Goal: Task Accomplishment & Management: Complete application form

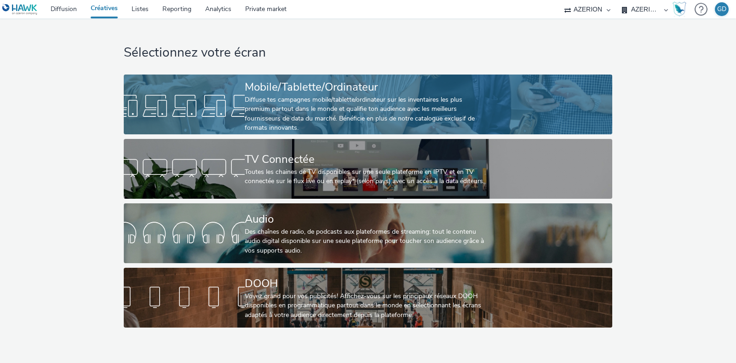
click at [277, 109] on div "Diffuse tes campagnes mobile/tablette/ordinateur sur les inventaires les plus p…" at bounding box center [366, 114] width 243 height 38
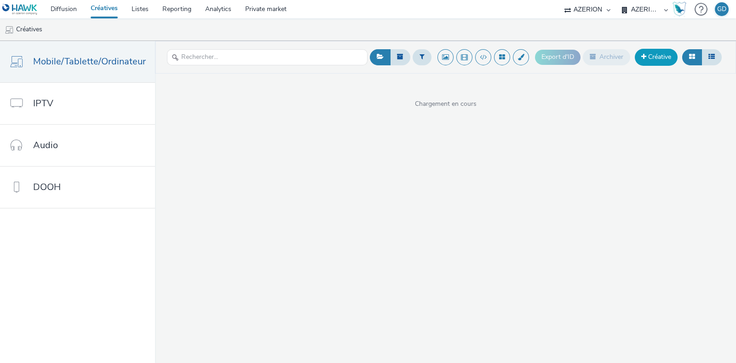
click at [647, 64] on link "Créative" at bounding box center [656, 57] width 43 height 17
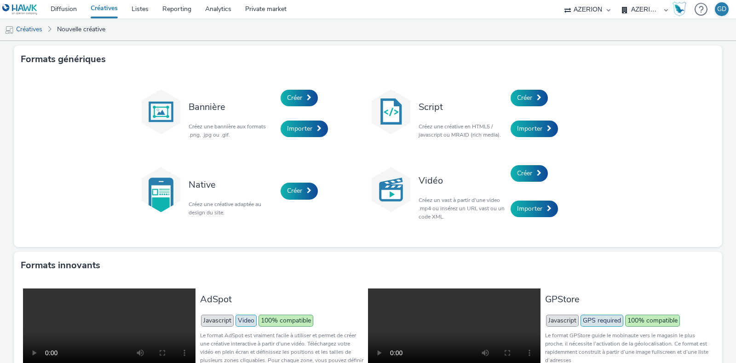
click at [526, 88] on div "Créer" at bounding box center [554, 97] width 87 height 31
click at [524, 94] on span "Créer" at bounding box center [524, 97] width 15 height 9
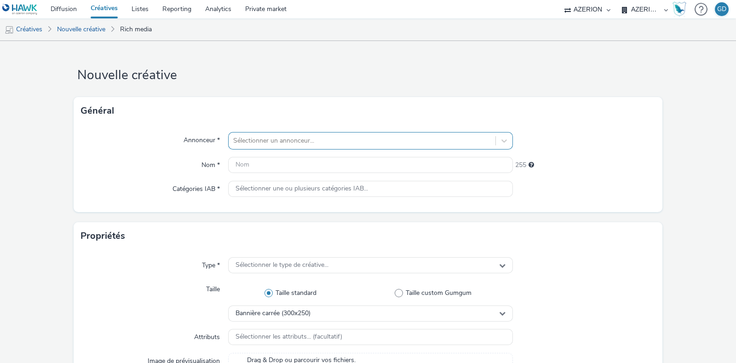
click at [306, 134] on div "Sélectionner un annonceur..." at bounding box center [362, 140] width 267 height 15
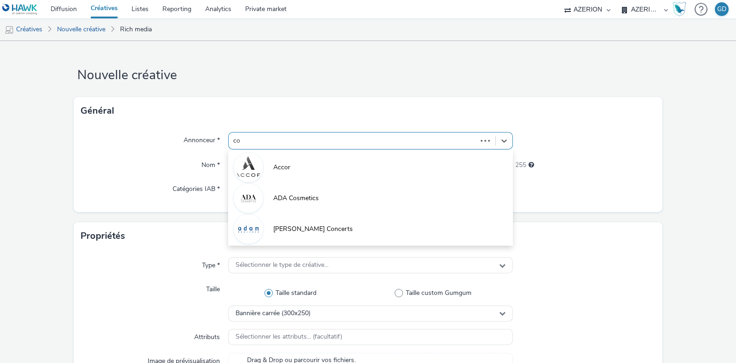
type input "coo"
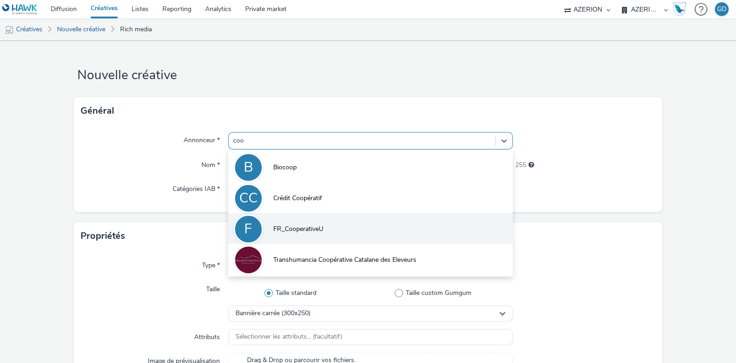
click at [284, 228] on span "FR_CooperativeU" at bounding box center [298, 229] width 50 height 9
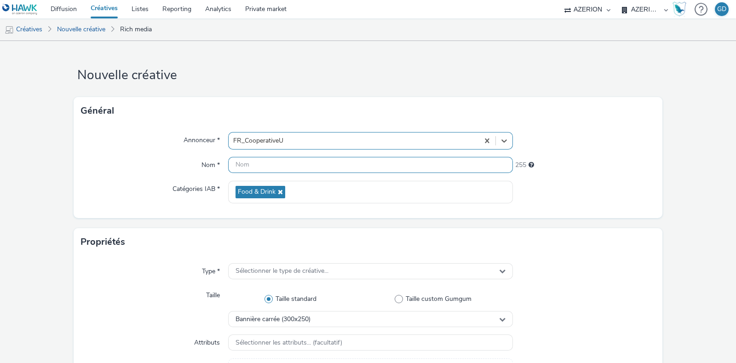
click at [271, 163] on input "text" at bounding box center [370, 165] width 285 height 16
type input "Inter_CotesdePorc_S41"
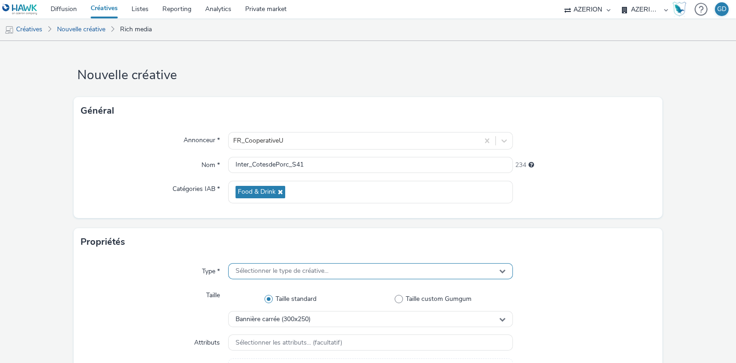
click at [288, 269] on span "Sélectionner le type de créative..." at bounding box center [282, 271] width 93 height 8
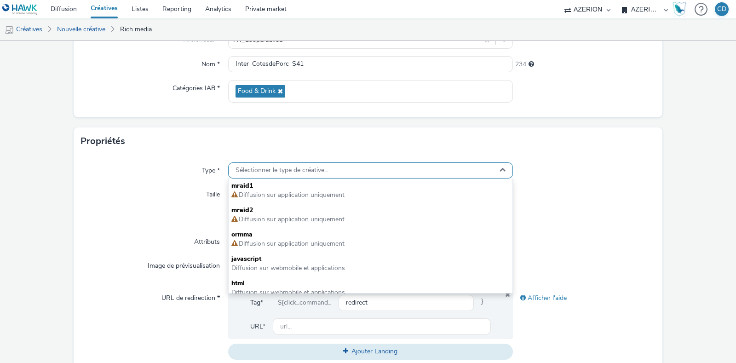
scroll to position [115, 0]
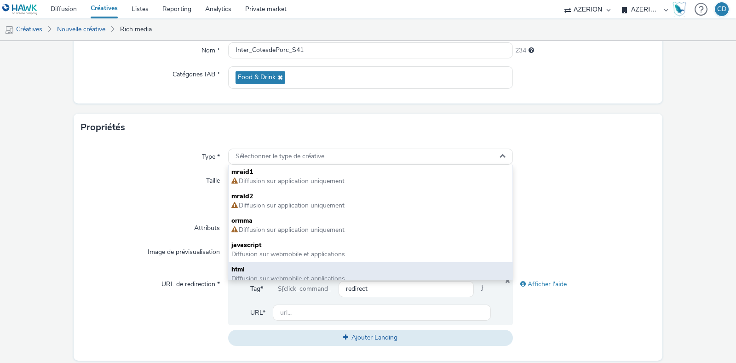
click at [283, 269] on span "html" at bounding box center [370, 269] width 278 height 9
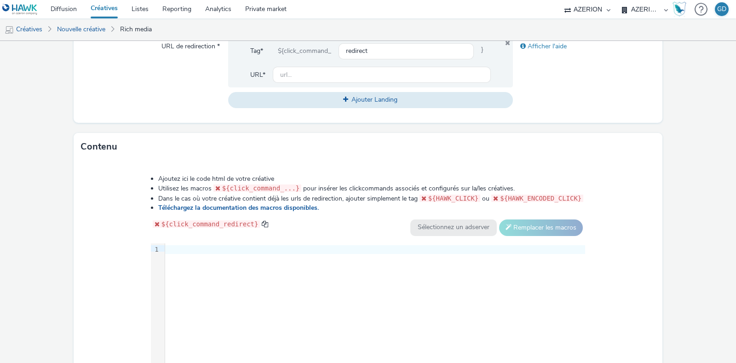
scroll to position [402, 0]
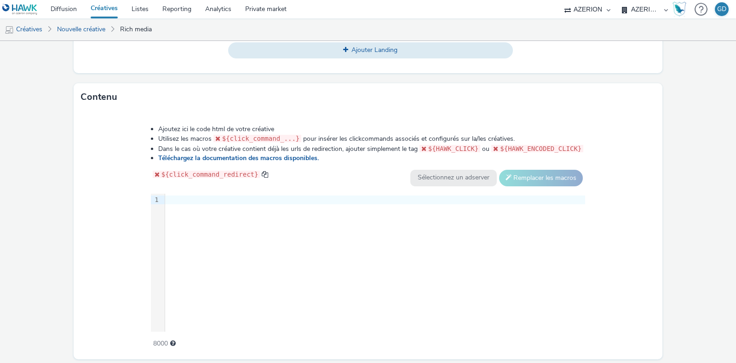
click at [299, 231] on div "9 1 ›" at bounding box center [368, 263] width 435 height 138
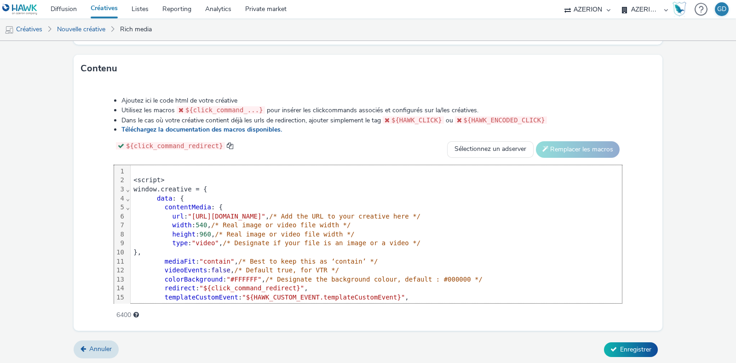
scroll to position [115, 0]
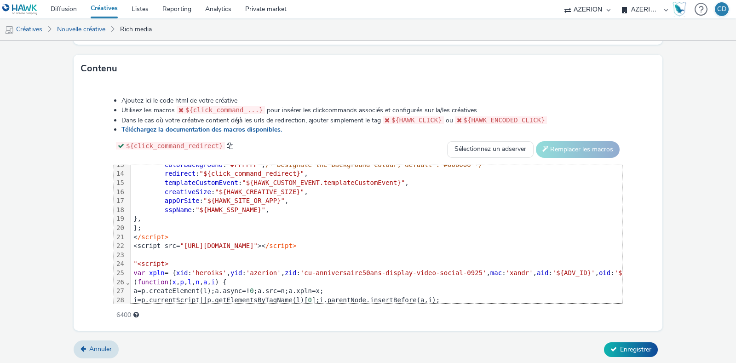
click at [134, 262] on span ""<script>" at bounding box center [150, 263] width 35 height 7
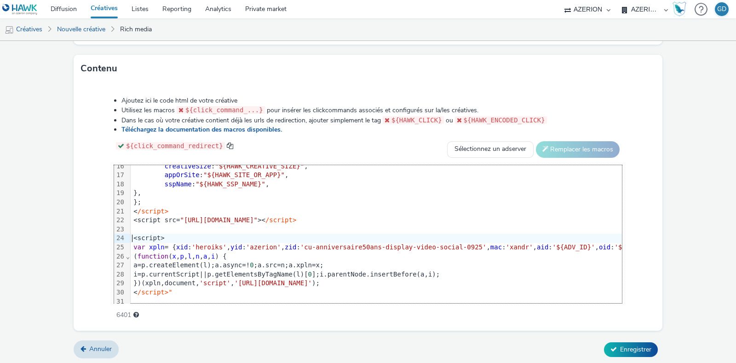
scroll to position [154, 0]
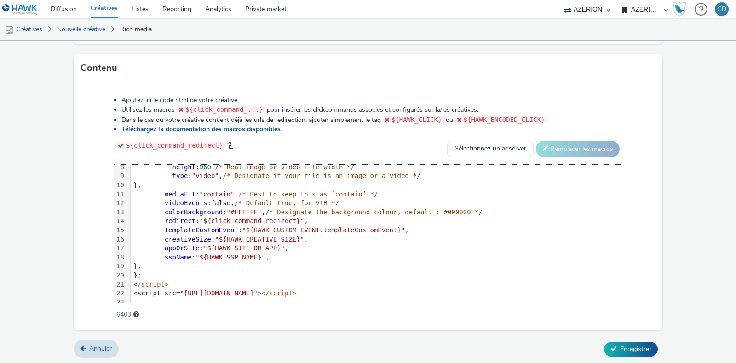
scroll to position [0, 0]
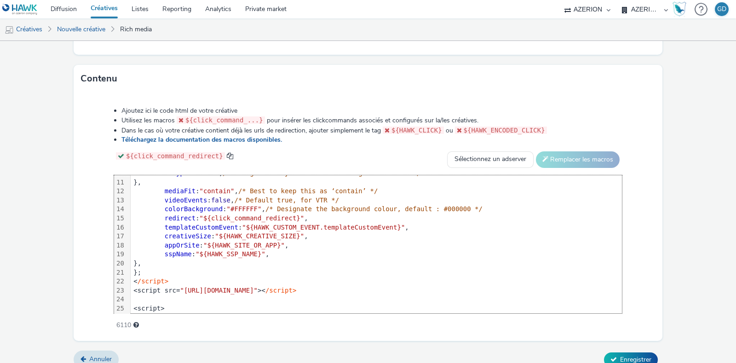
scroll to position [115, 0]
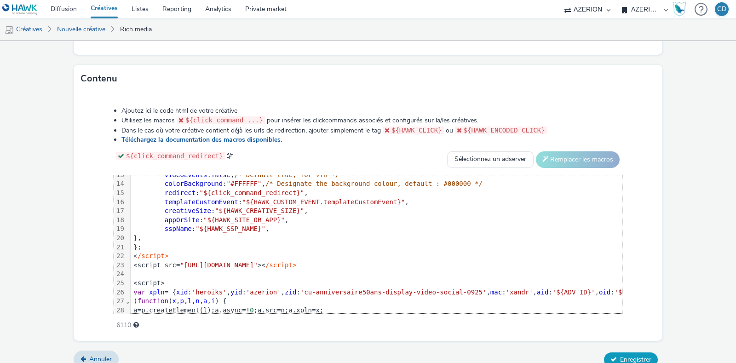
click at [628, 355] on span "Enregistrer" at bounding box center [635, 359] width 31 height 9
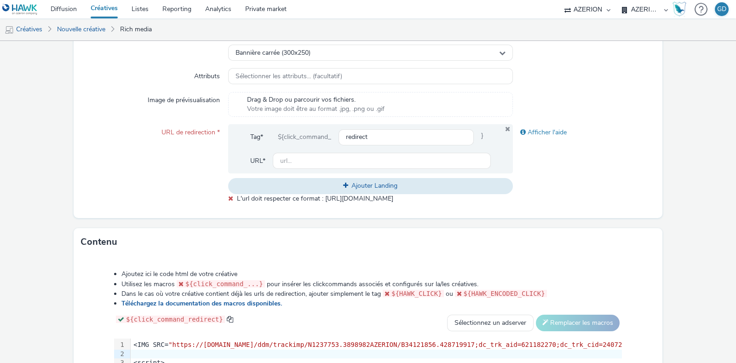
scroll to position [248, 0]
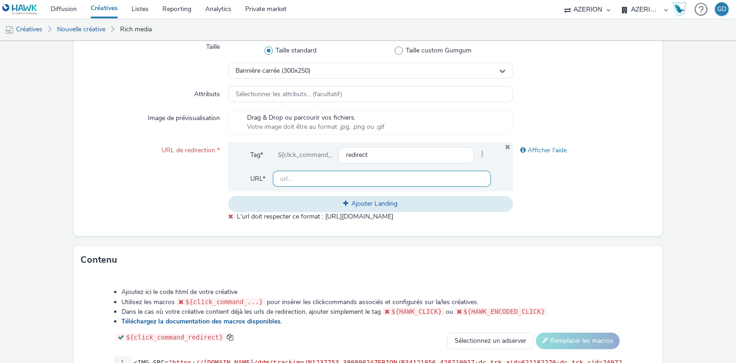
click at [317, 179] on input "text" at bounding box center [382, 179] width 218 height 16
type input "[URL][DOMAIN_NAME]"
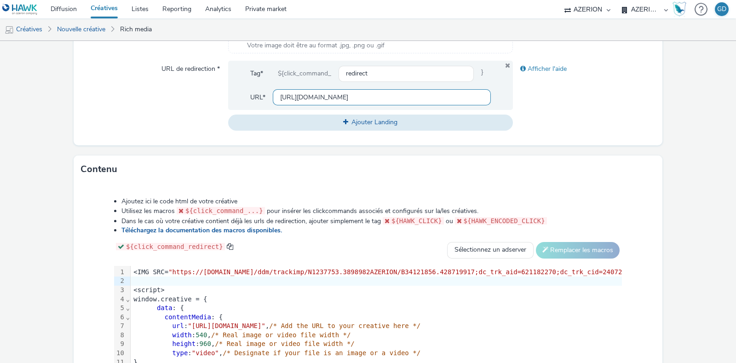
scroll to position [431, 0]
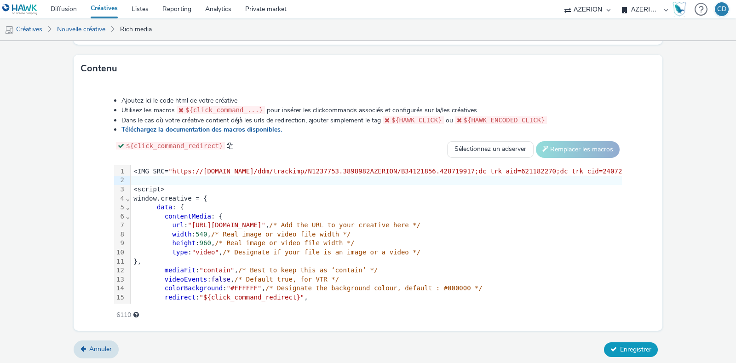
click at [635, 345] on span "Enregistrer" at bounding box center [635, 349] width 31 height 9
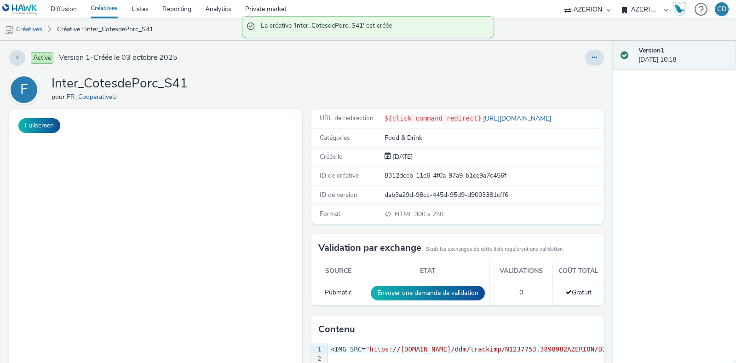
click at [110, 6] on link "Créatives" at bounding box center [104, 9] width 41 height 18
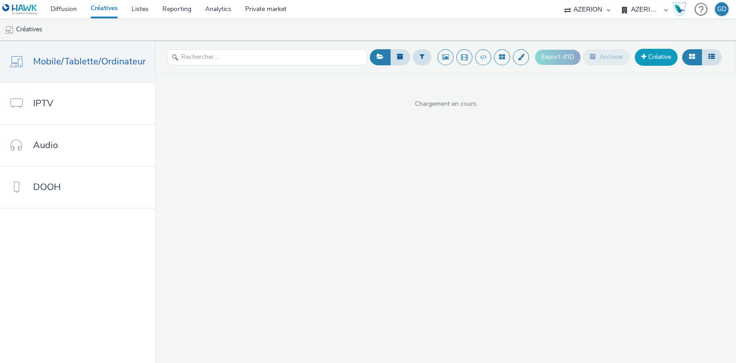
click at [646, 56] on span at bounding box center [643, 56] width 5 height 6
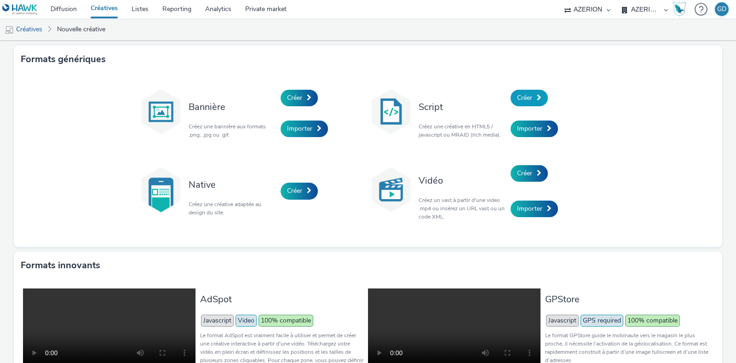
click at [520, 103] on link "Créer" at bounding box center [529, 98] width 37 height 17
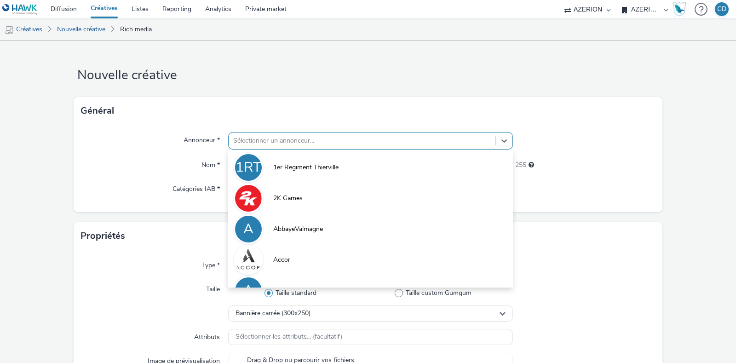
click at [359, 141] on div at bounding box center [362, 140] width 258 height 11
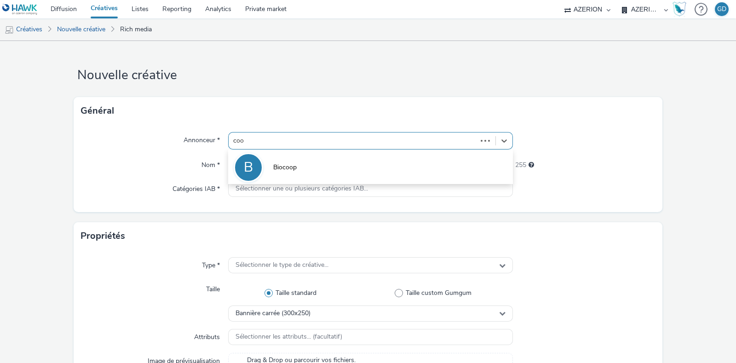
type input "coop"
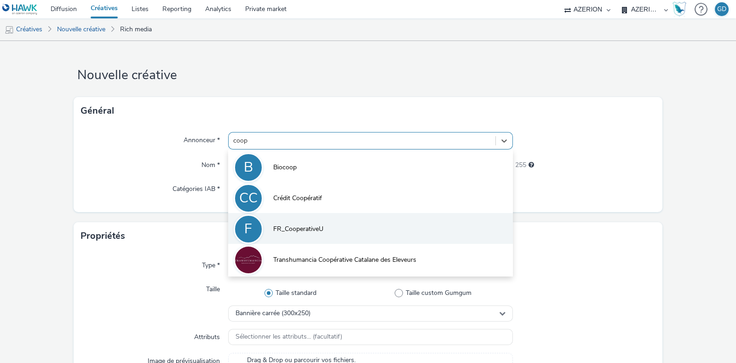
click at [326, 222] on li "F FR_CooperativeU" at bounding box center [370, 228] width 285 height 31
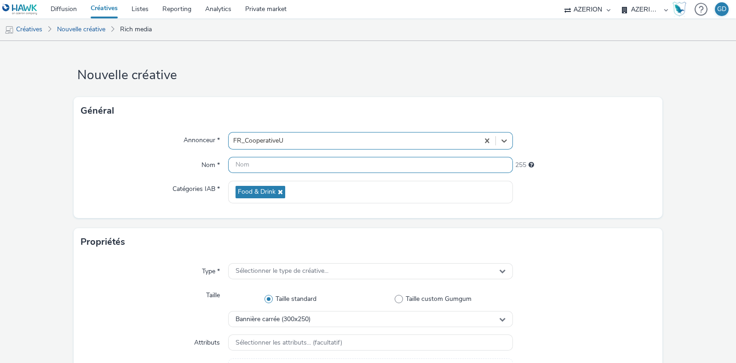
click at [267, 166] on input "text" at bounding box center [370, 165] width 285 height 16
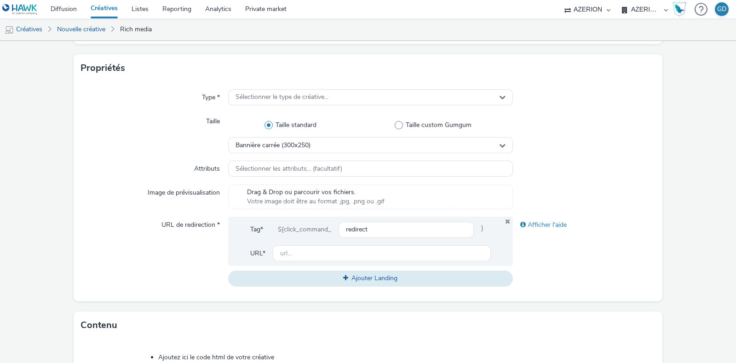
scroll to position [402, 0]
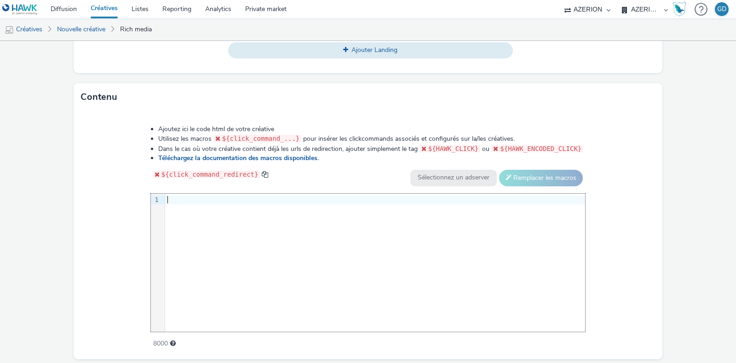
click at [332, 227] on div "9 1 ›" at bounding box center [368, 263] width 435 height 138
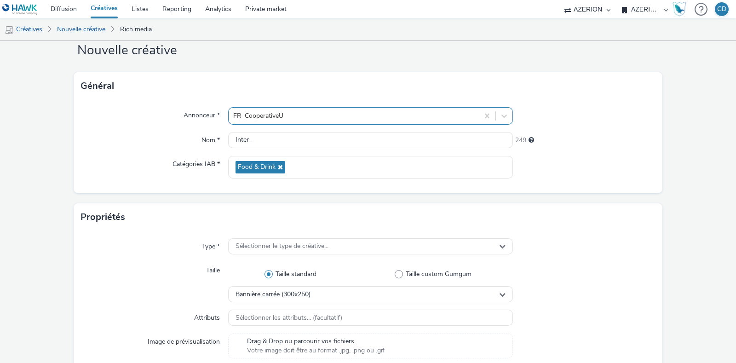
scroll to position [0, 0]
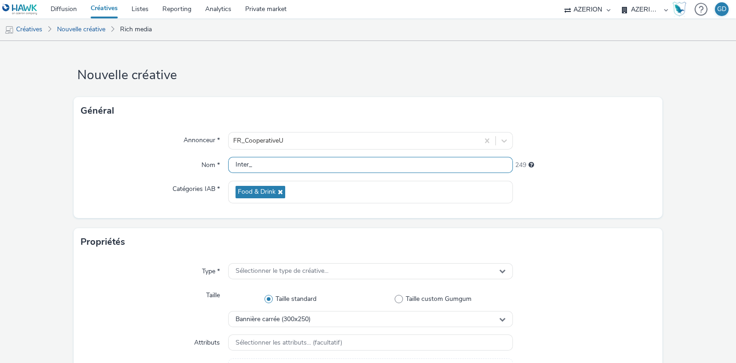
click at [279, 163] on input "Inter_" at bounding box center [370, 165] width 285 height 16
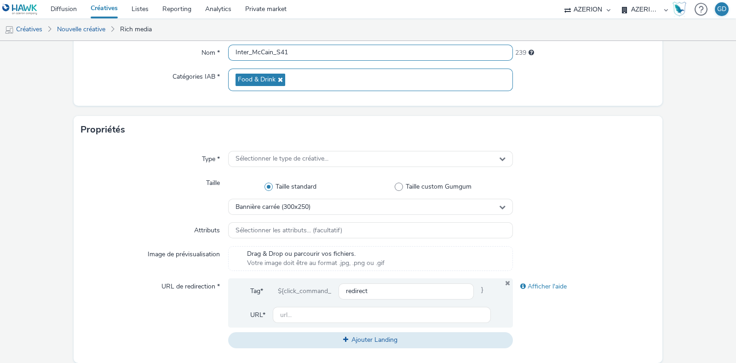
scroll to position [115, 0]
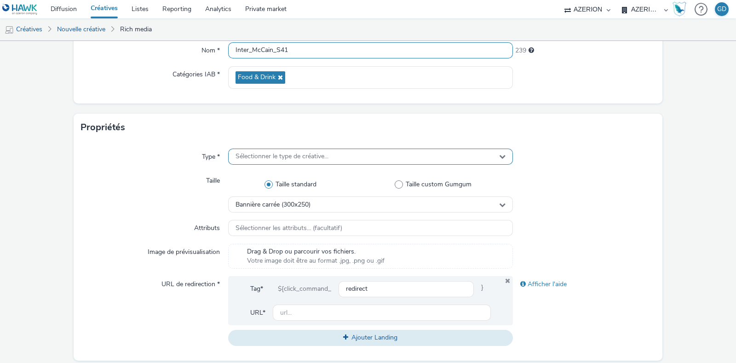
type input "Inter_McCain_S41"
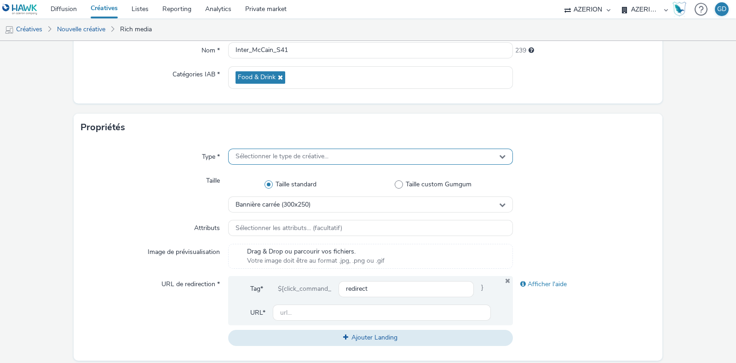
click at [314, 157] on span "Sélectionner le type de créative..." at bounding box center [282, 157] width 93 height 8
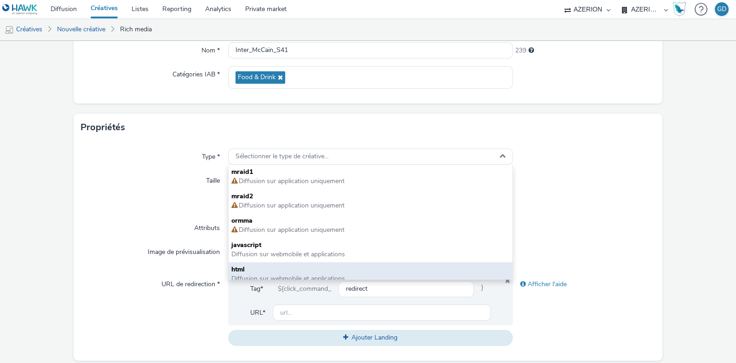
click at [285, 266] on span "html" at bounding box center [370, 269] width 278 height 9
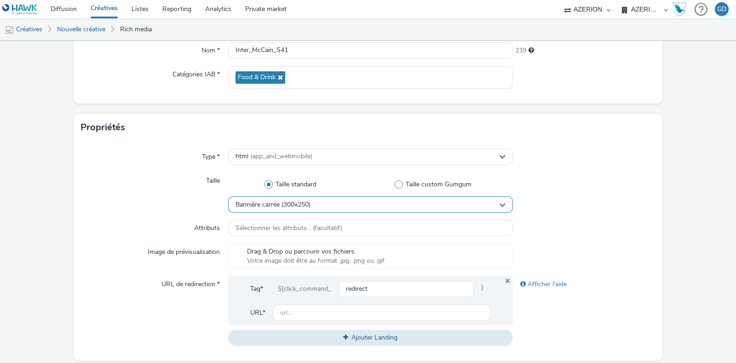
click at [290, 208] on div "Bannière carrée (300x250)" at bounding box center [370, 204] width 285 height 16
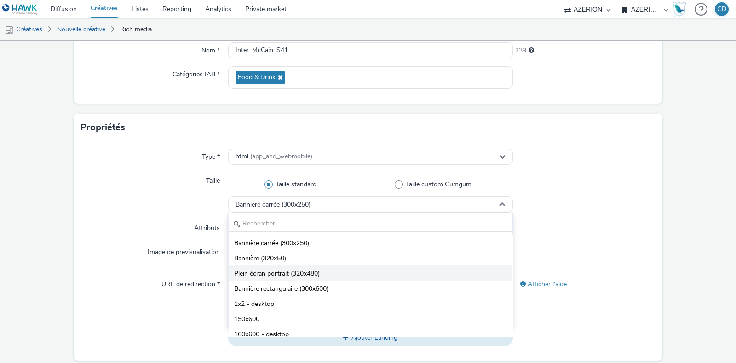
click at [300, 274] on span "Plein écran portrait (320x480)" at bounding box center [277, 273] width 86 height 9
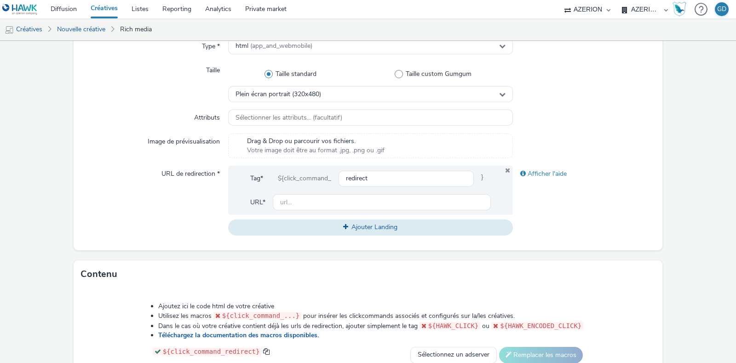
scroll to position [230, 0]
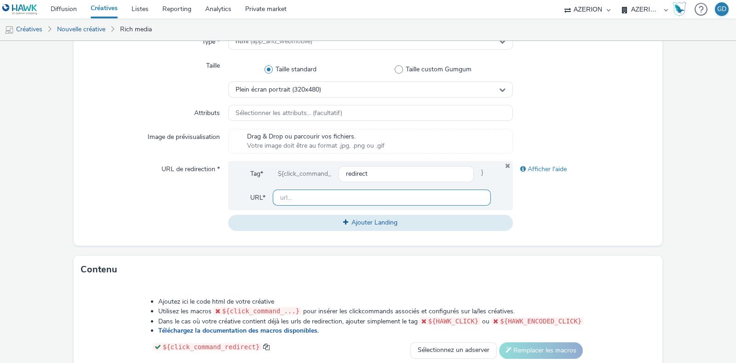
click at [297, 199] on input "text" at bounding box center [382, 198] width 218 height 16
type input "[URL][DOMAIN_NAME]"
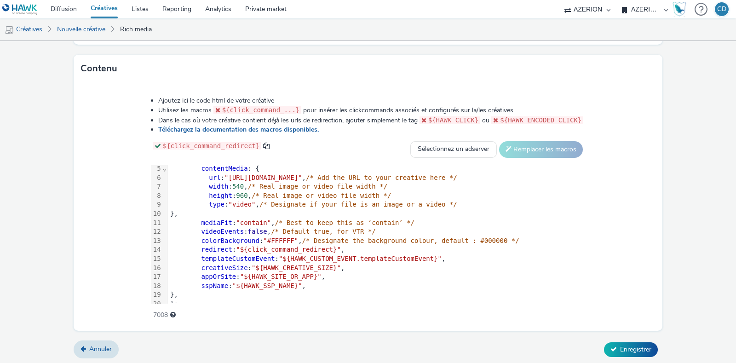
scroll to position [73, 0]
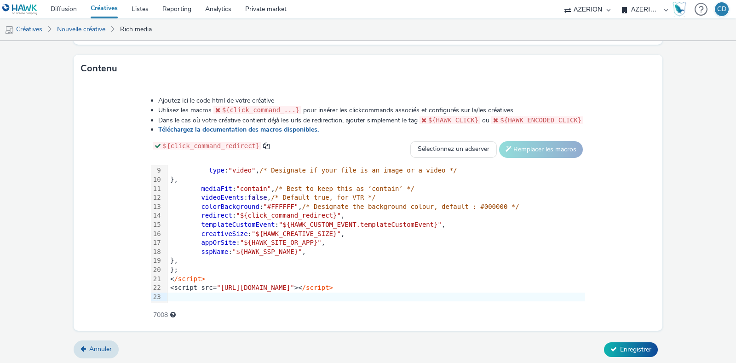
click at [484, 288] on div "<script src= "[URL][DOMAIN_NAME]" >< /script>" at bounding box center [376, 287] width 418 height 9
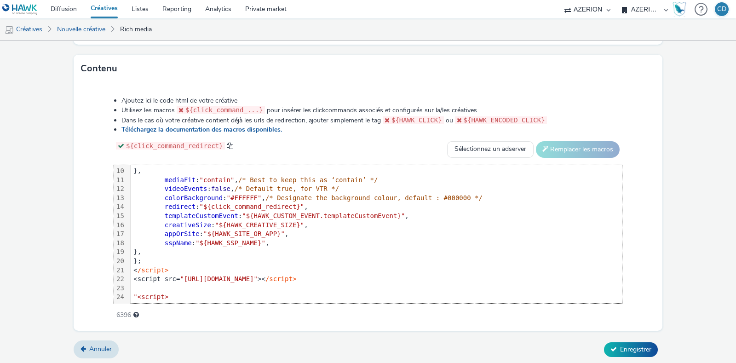
scroll to position [153, 0]
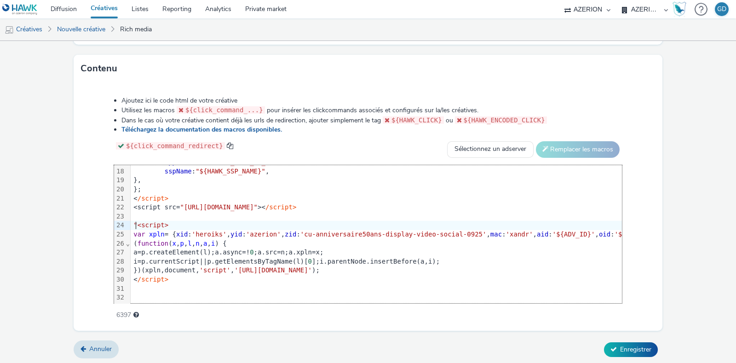
click at [136, 225] on span ""<script>" at bounding box center [150, 224] width 35 height 7
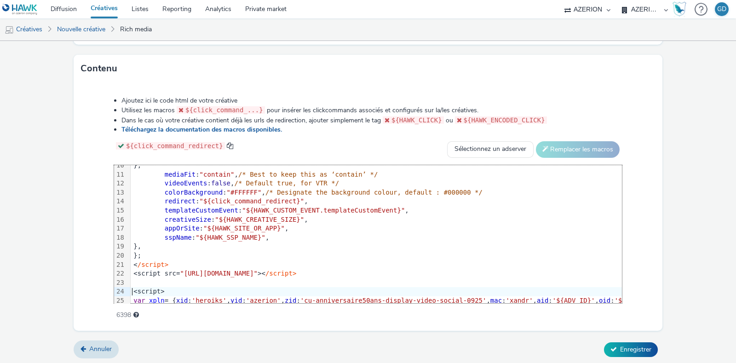
scroll to position [0, 0]
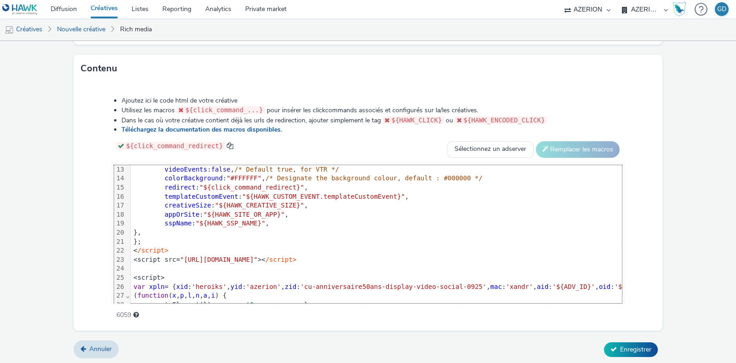
scroll to position [172, 0]
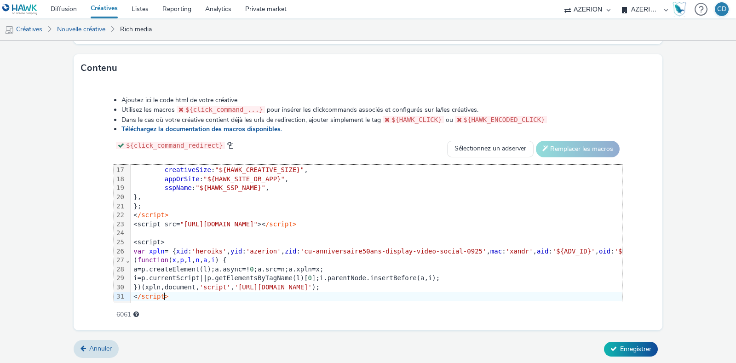
scroll to position [154, 0]
click at [620, 347] on span "Enregistrer" at bounding box center [635, 349] width 31 height 9
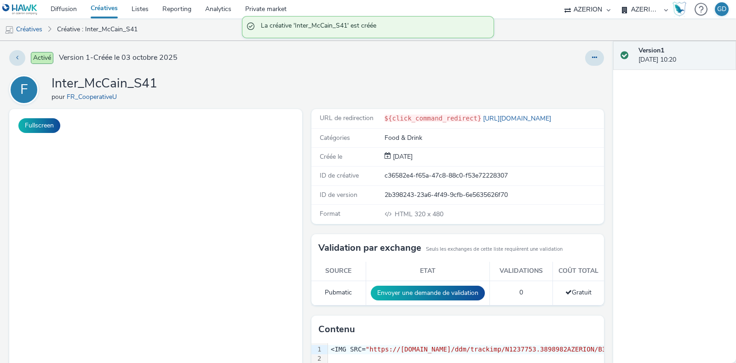
click at [92, 76] on h1 "Inter_McCain_S41" at bounding box center [105, 83] width 106 height 17
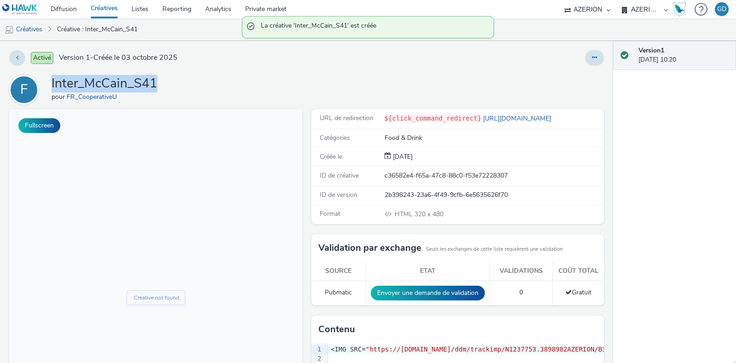
click at [92, 76] on h1 "Inter_McCain_S41" at bounding box center [105, 83] width 106 height 17
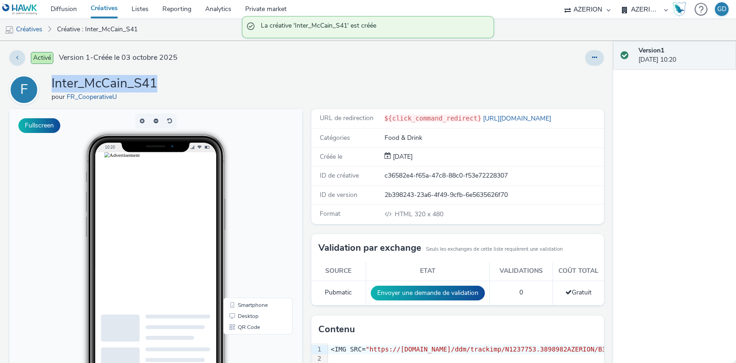
copy h1 "Inter_McCain_S41"
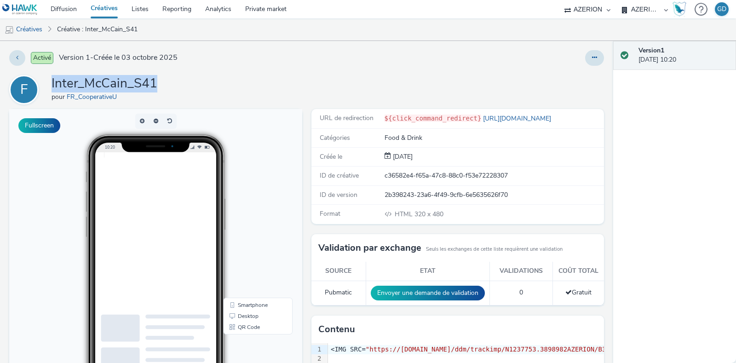
click at [103, 6] on link "Créatives" at bounding box center [104, 9] width 41 height 18
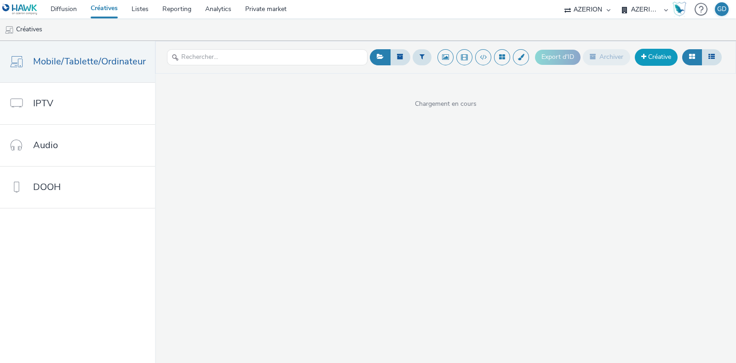
click at [652, 63] on link "Créative" at bounding box center [656, 57] width 43 height 17
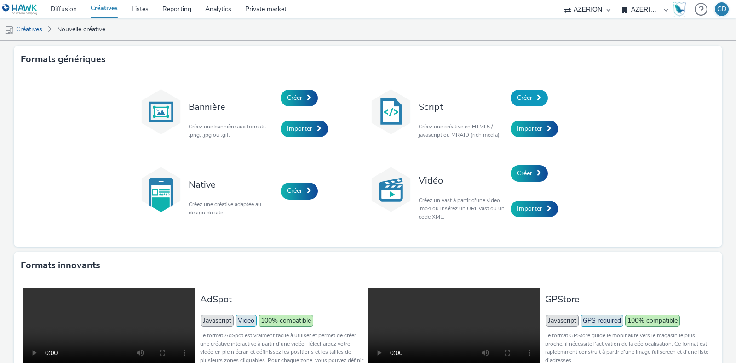
click at [517, 97] on span "Créer" at bounding box center [524, 97] width 15 height 9
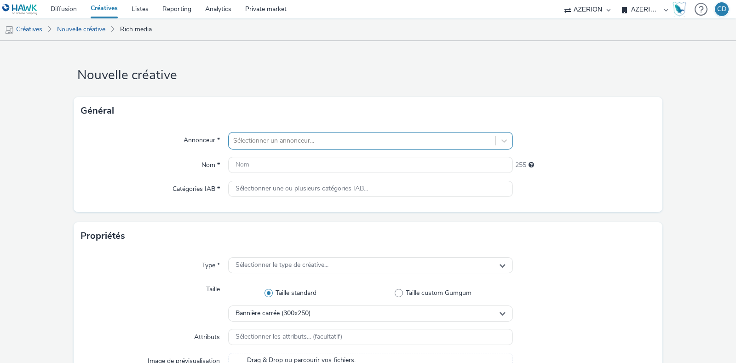
click at [346, 139] on div at bounding box center [362, 140] width 258 height 11
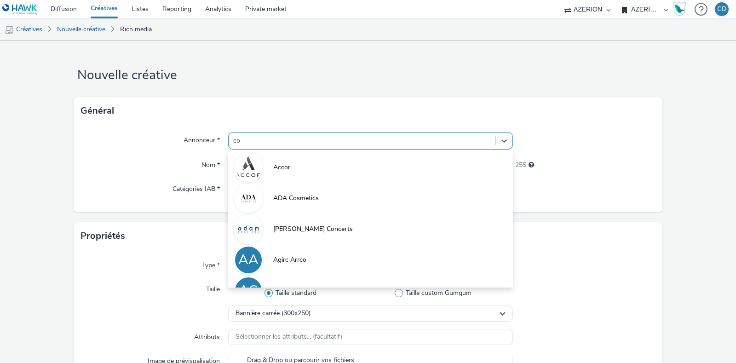
type input "coo"
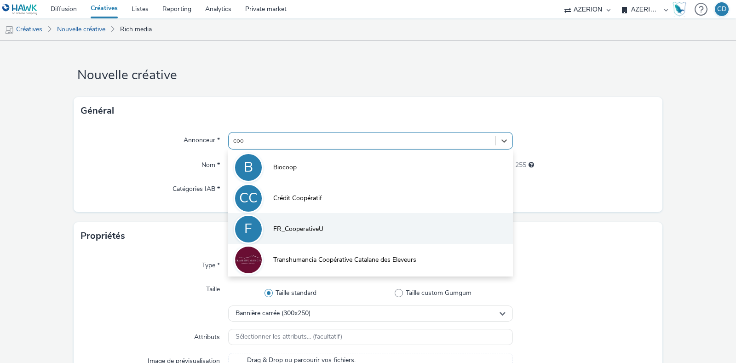
click at [315, 234] on li "F FR_CooperativeU" at bounding box center [370, 228] width 285 height 31
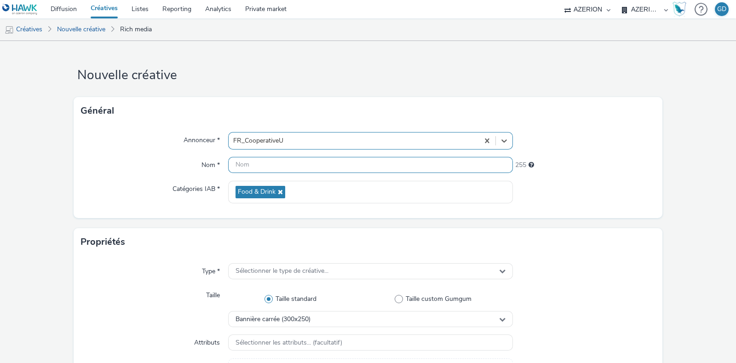
click at [269, 167] on input "text" at bounding box center [370, 165] width 285 height 16
paste input "Inter_McCain_S41"
drag, startPoint x: 250, startPoint y: 164, endPoint x: 270, endPoint y: 164, distance: 19.3
click at [270, 164] on input "Inter_McCain_S41" at bounding box center [370, 165] width 285 height 16
type input "Inter_Nutella_S41"
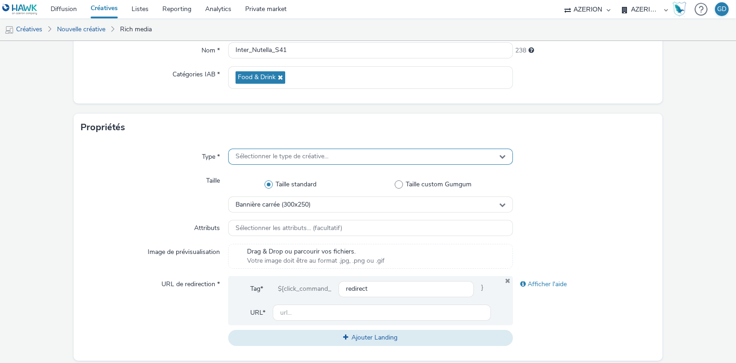
click at [300, 158] on span "Sélectionner le type de créative..." at bounding box center [282, 157] width 93 height 8
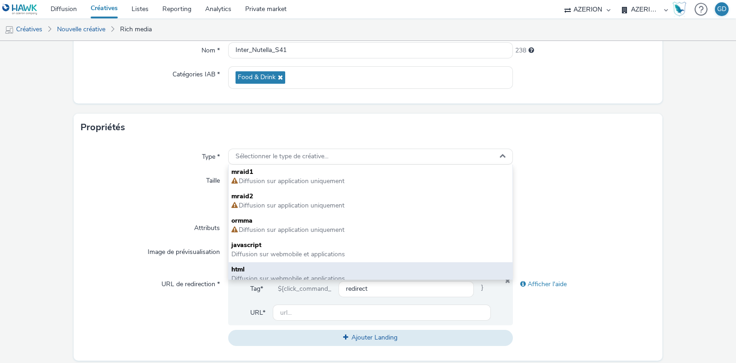
click at [282, 265] on span "html" at bounding box center [370, 269] width 278 height 9
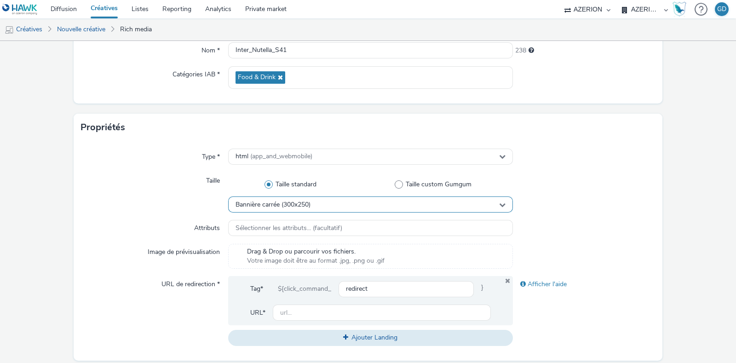
click at [295, 202] on span "Bannière carrée (300x250)" at bounding box center [273, 205] width 75 height 8
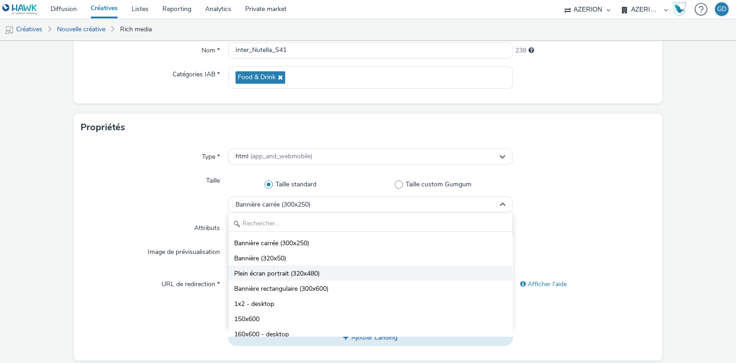
click at [313, 270] on span "Plein écran portrait (320x480)" at bounding box center [277, 273] width 86 height 9
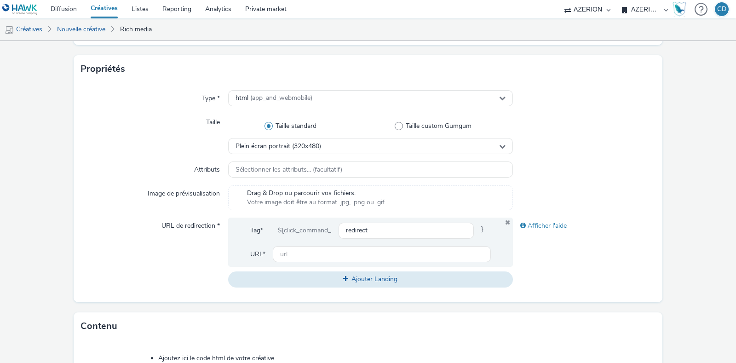
scroll to position [230, 0]
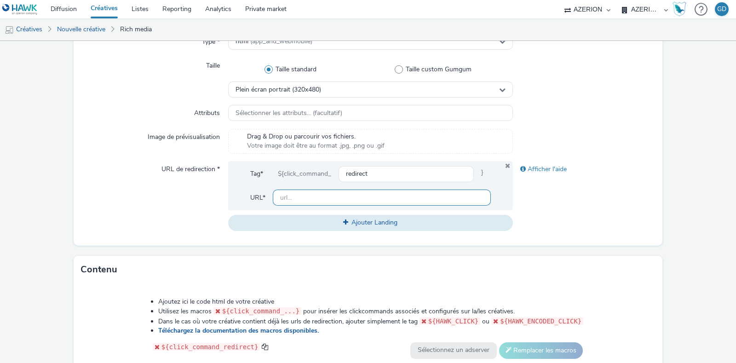
click at [297, 196] on input "text" at bounding box center [382, 198] width 218 height 16
type input "[URL][DOMAIN_NAME]"
click at [603, 208] on div "Afficher l'aide" at bounding box center [584, 195] width 143 height 69
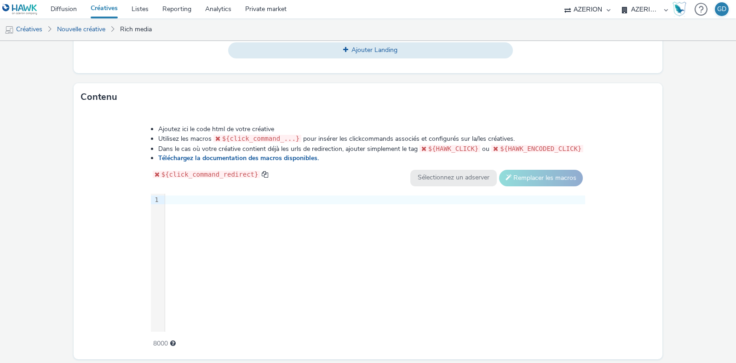
scroll to position [431, 0]
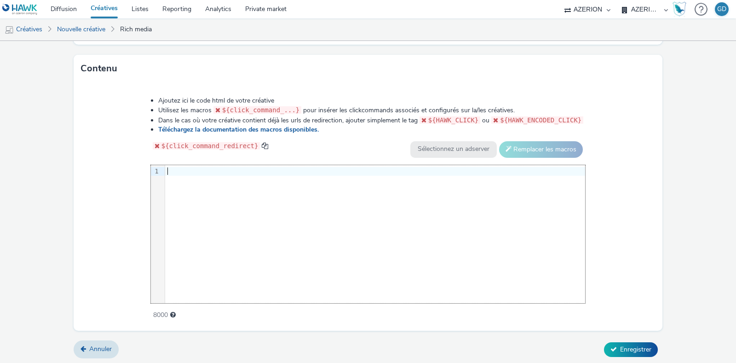
click at [243, 260] on div "9 1 ›" at bounding box center [368, 234] width 435 height 138
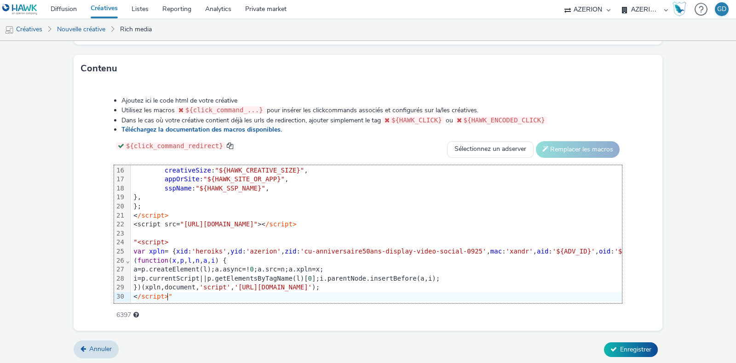
scroll to position [431, 0]
click at [136, 238] on span ""<script>" at bounding box center [150, 241] width 35 height 7
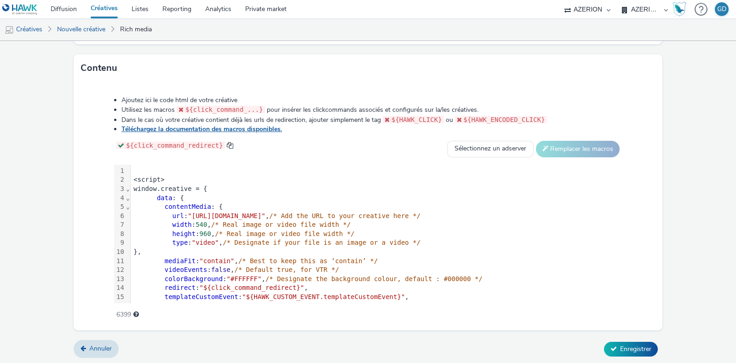
scroll to position [374, 0]
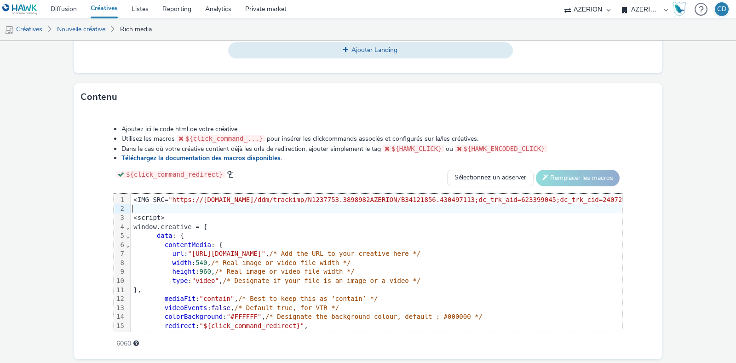
scroll to position [431, 0]
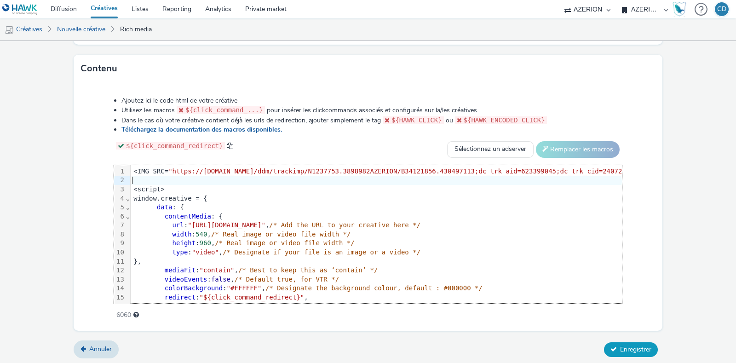
click at [633, 347] on span "Enregistrer" at bounding box center [635, 349] width 31 height 9
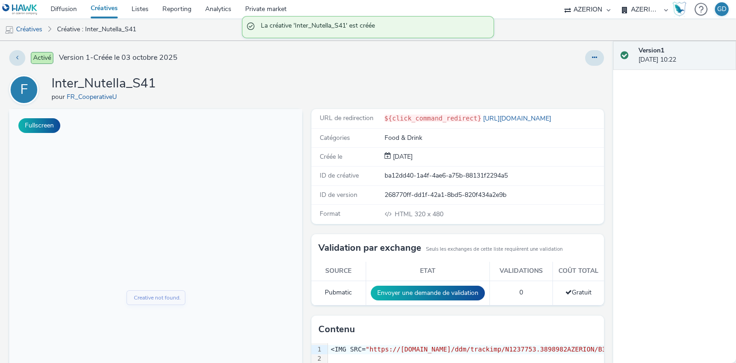
click at [110, 12] on link "Créatives" at bounding box center [104, 9] width 41 height 18
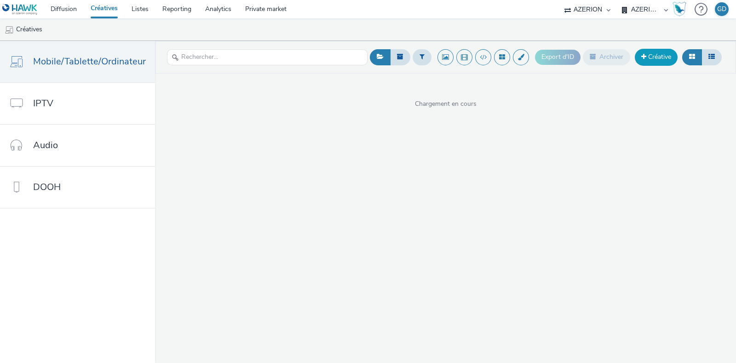
click at [653, 53] on link "Créative" at bounding box center [656, 57] width 43 height 17
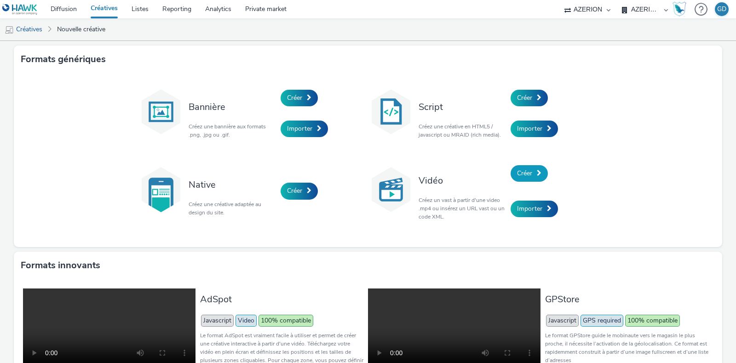
click at [522, 173] on span "Créer" at bounding box center [524, 173] width 15 height 9
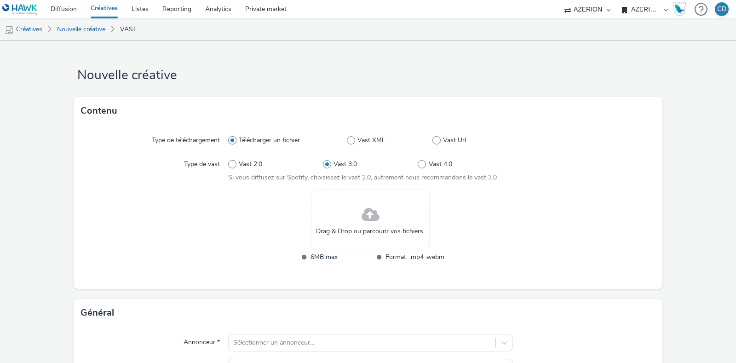
click at [104, 10] on link "Créatives" at bounding box center [104, 9] width 41 height 18
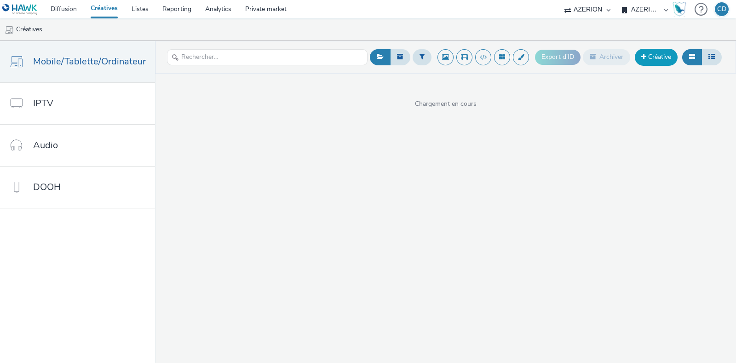
click at [665, 56] on link "Créative" at bounding box center [656, 57] width 43 height 17
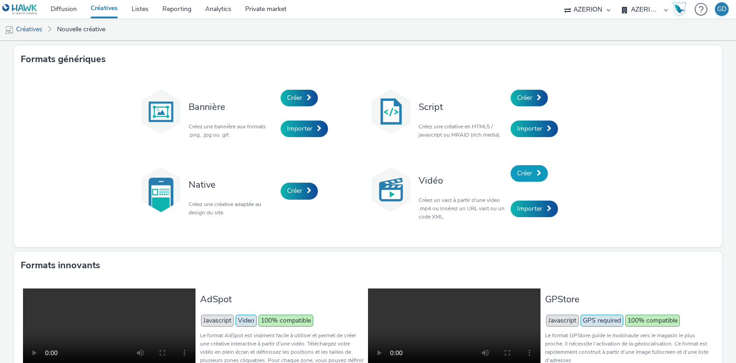
click at [531, 177] on link "Créer" at bounding box center [529, 173] width 37 height 17
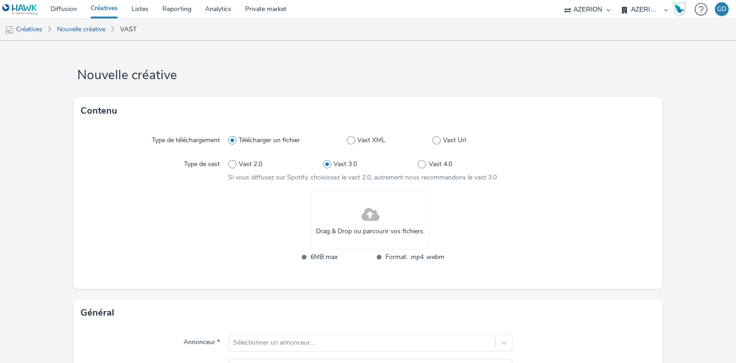
click at [370, 203] on span at bounding box center [371, 215] width 18 height 24
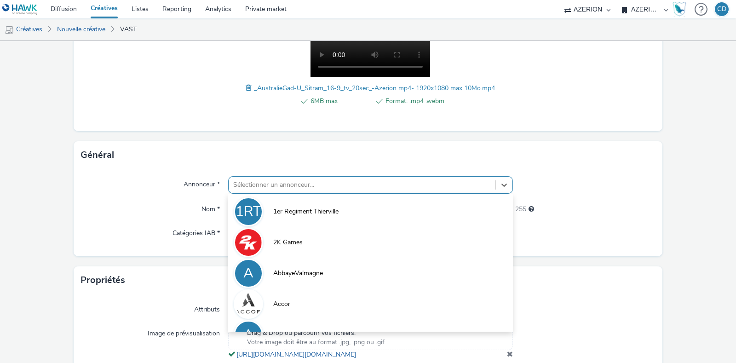
click at [285, 180] on div "option 1er Regiment Thierville focused, 1 of 10. 10 results available. Use Up a…" at bounding box center [370, 184] width 285 height 17
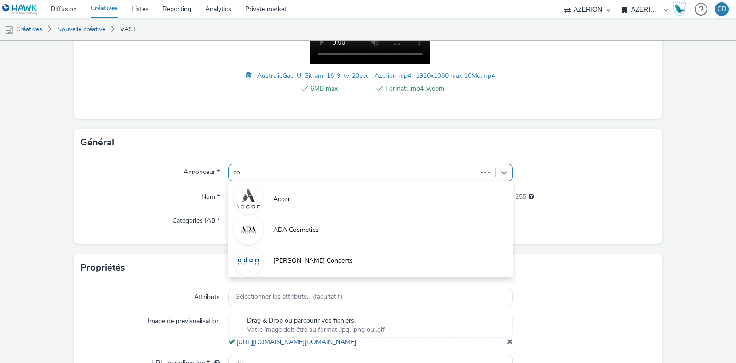
type input "coo"
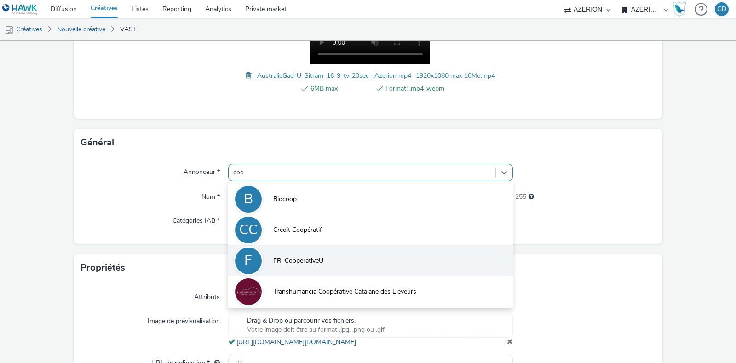
click at [280, 250] on li "F FR_CooperativeU" at bounding box center [370, 260] width 285 height 31
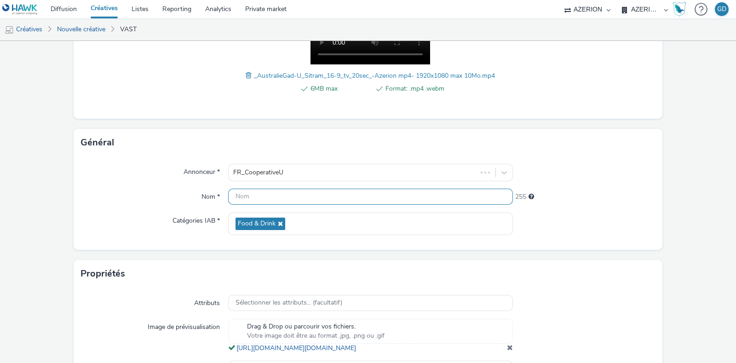
click at [258, 198] on input "text" at bounding box center [370, 197] width 285 height 16
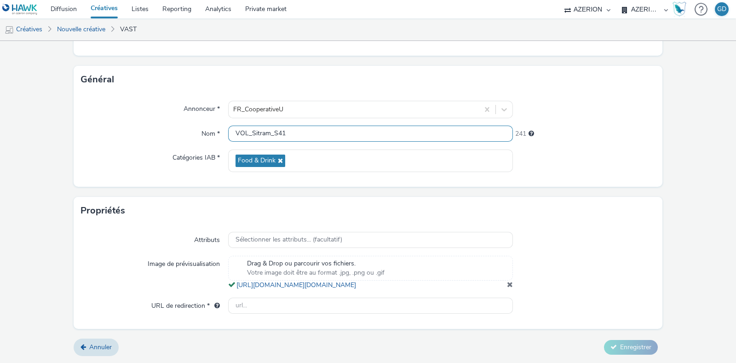
type input "VOL_Sitram_S41"
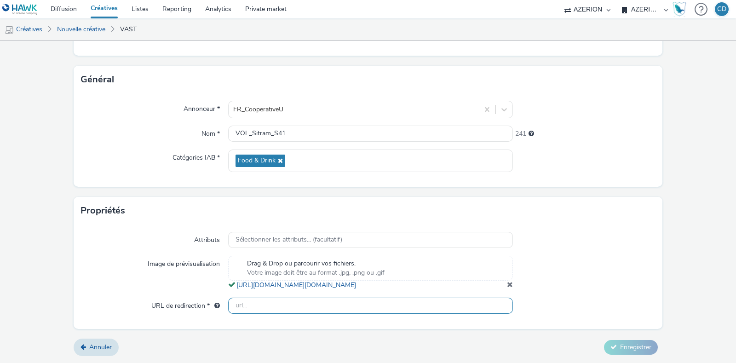
click at [313, 300] on input "text" at bounding box center [370, 306] width 285 height 16
paste input "[URL][DOMAIN_NAME]"
type input "[URL][DOMAIN_NAME]"
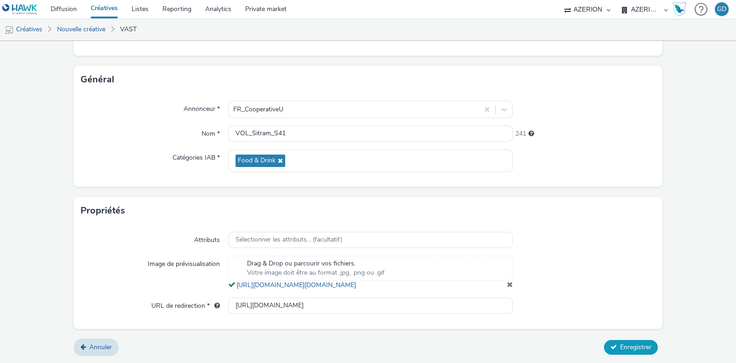
click at [638, 344] on span "Enregistrer" at bounding box center [635, 347] width 31 height 9
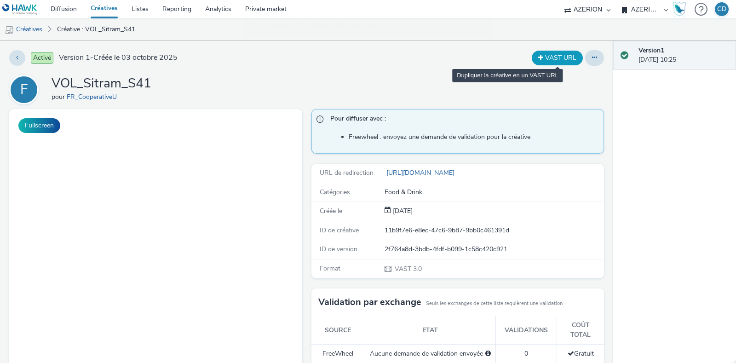
click at [548, 58] on button "VAST URL" at bounding box center [557, 58] width 51 height 15
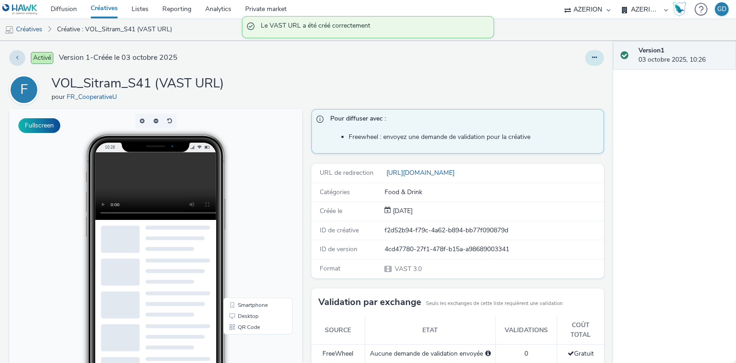
click at [592, 60] on icon at bounding box center [594, 57] width 5 height 6
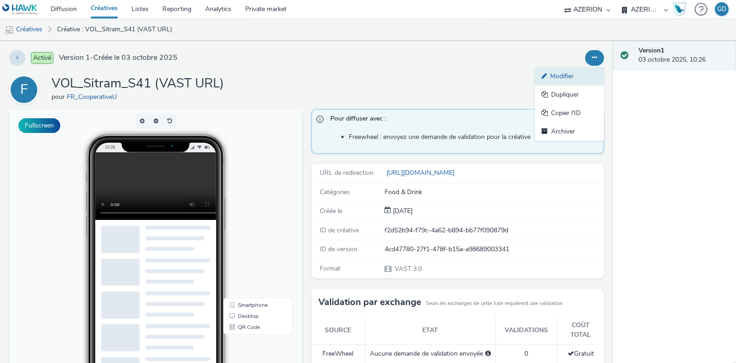
click at [571, 75] on link "Modifier" at bounding box center [569, 76] width 69 height 18
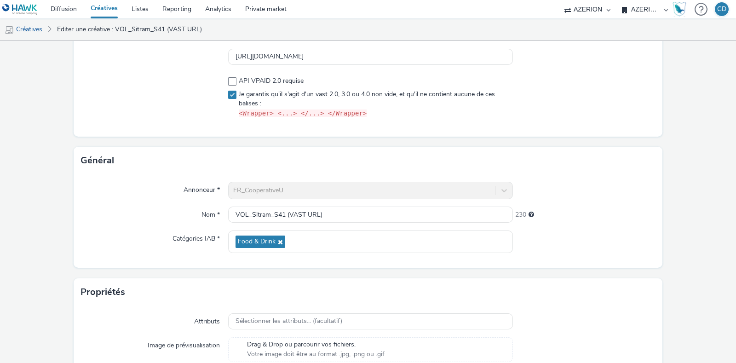
scroll to position [115, 0]
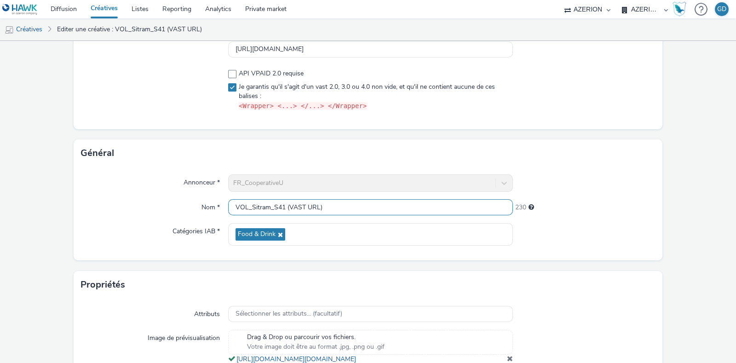
click at [285, 207] on input "VOL_Sitram_S41 (VAST URL)" at bounding box center [370, 207] width 285 height 16
click at [353, 206] on input "VOL_Sitram_S41_VAST URL)" at bounding box center [370, 207] width 285 height 16
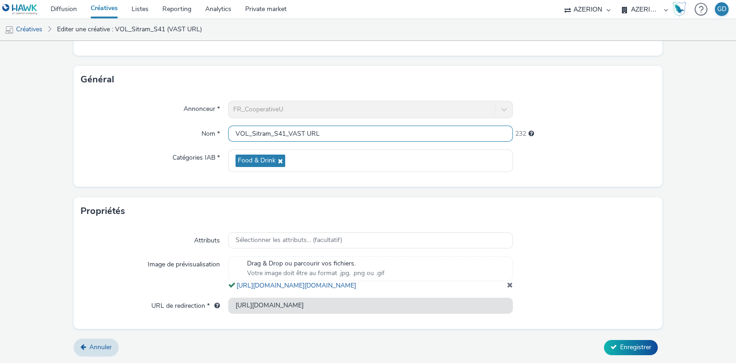
type input "VOL_Sitram_S41_VAST URL"
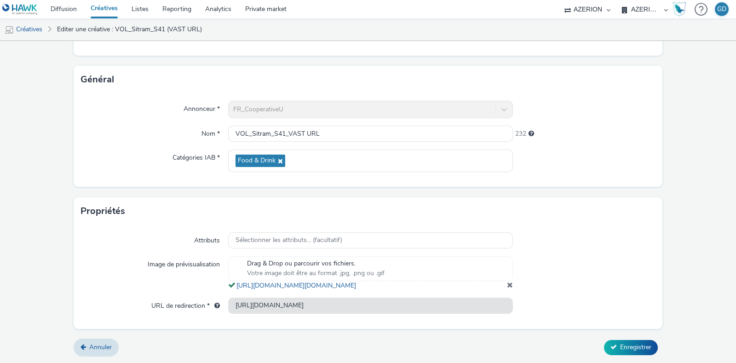
click at [630, 333] on form "Editer une créative Contenu Type de téléchargement Télécharger un fichier Vast …" at bounding box center [368, 108] width 736 height 510
click at [630, 347] on span "Enregistrer" at bounding box center [635, 347] width 31 height 9
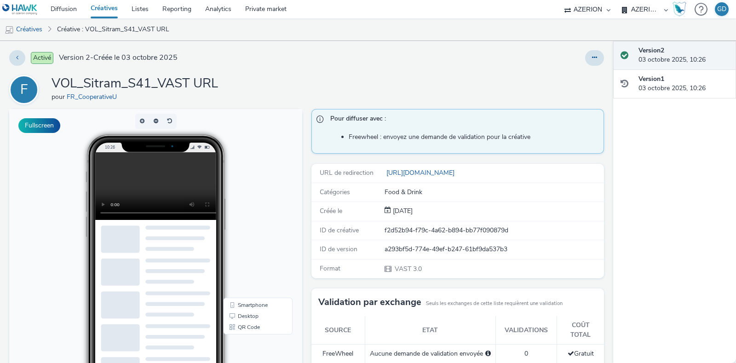
click at [104, 6] on link "Créatives" at bounding box center [104, 9] width 41 height 18
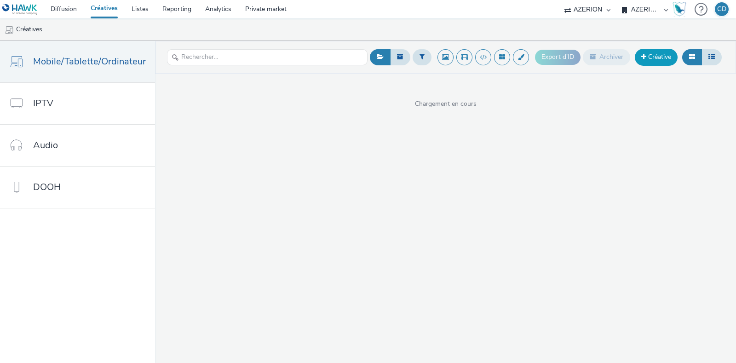
click at [658, 56] on link "Créative" at bounding box center [656, 57] width 43 height 17
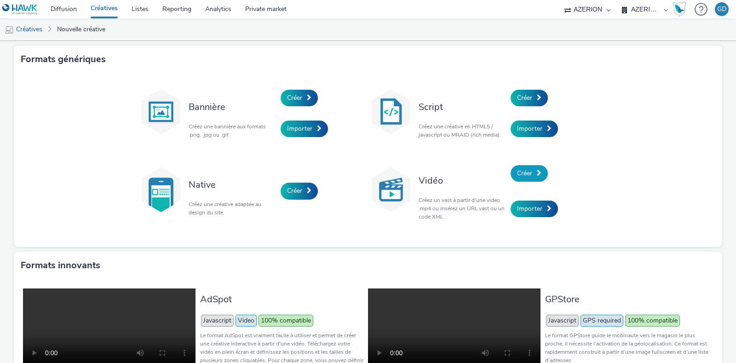
click at [531, 179] on link "Créer" at bounding box center [529, 173] width 37 height 17
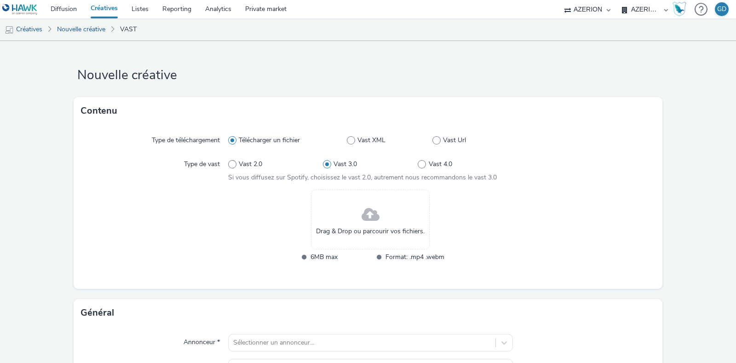
click at [362, 214] on span at bounding box center [371, 215] width 18 height 24
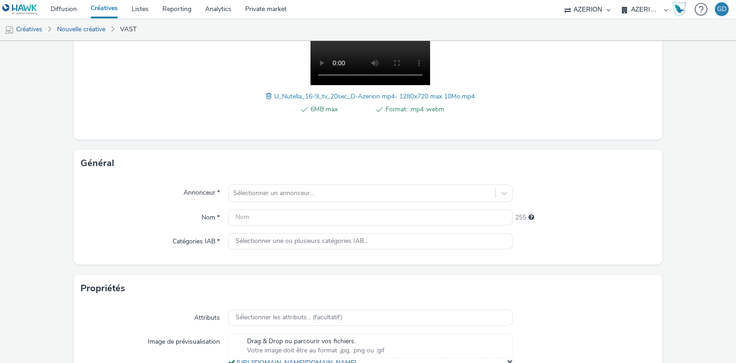
scroll to position [173, 0]
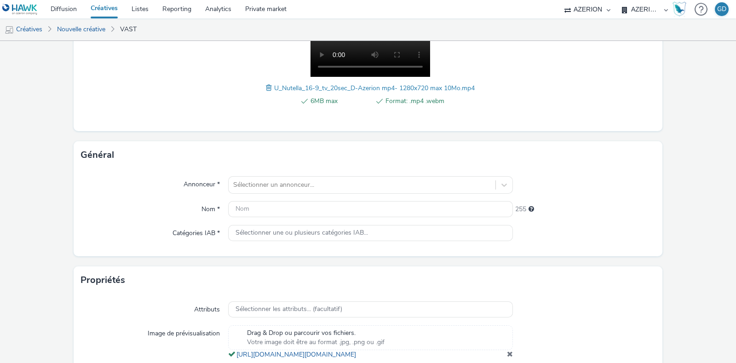
click at [309, 193] on div "Annonceur * Sélectionner un annonceur... Nom * 255 Catégories IAB * Sélectionne…" at bounding box center [368, 212] width 589 height 87
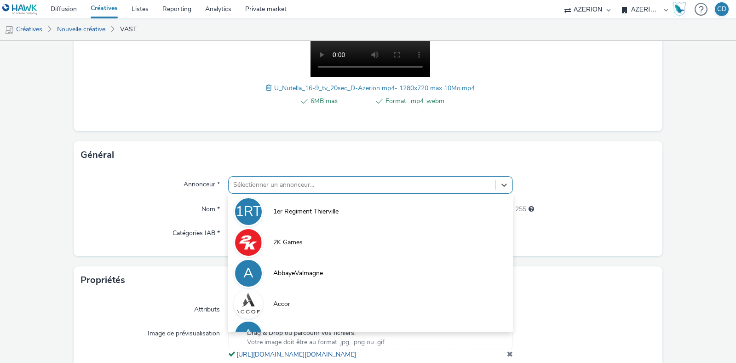
click at [312, 183] on div "option 1er Regiment Thierville focused, 1 of 10. 10 results available. Use Up a…" at bounding box center [370, 184] width 285 height 17
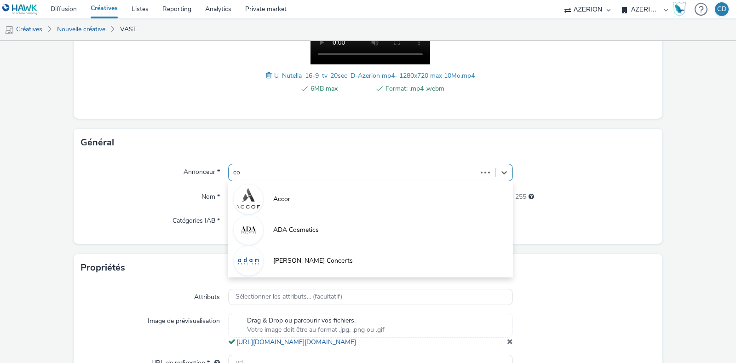
type input "coo"
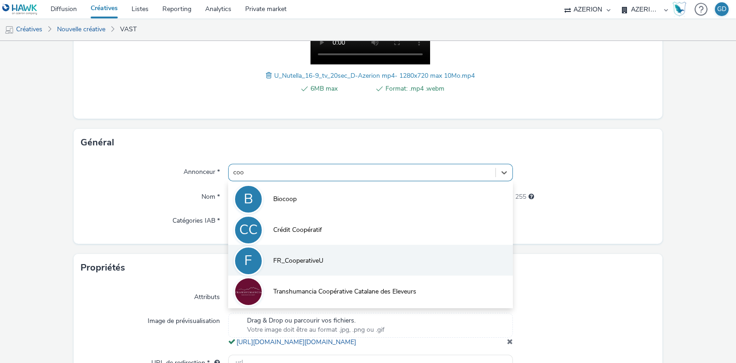
click at [320, 248] on li "F FR_CooperativeU" at bounding box center [370, 260] width 285 height 31
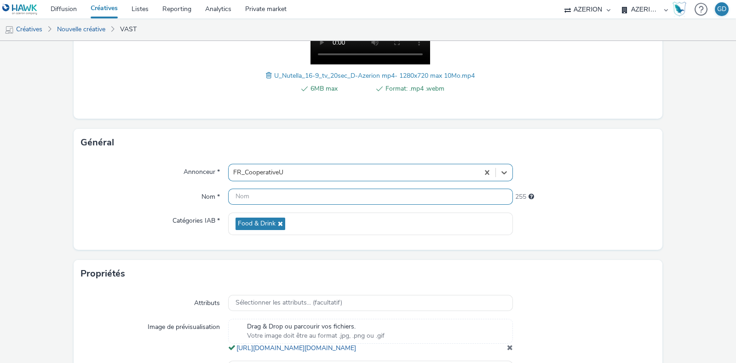
click at [256, 200] on input "text" at bounding box center [370, 197] width 285 height 16
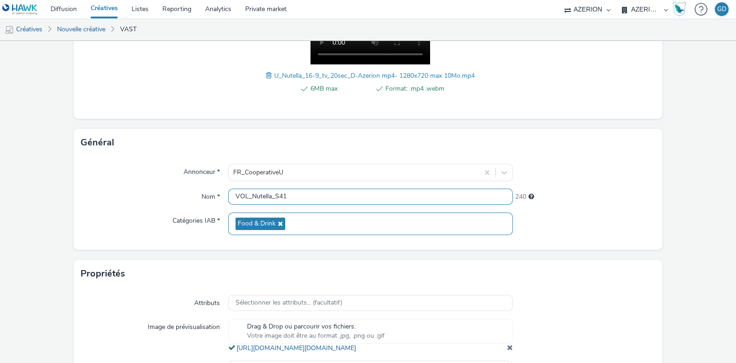
scroll to position [256, 0]
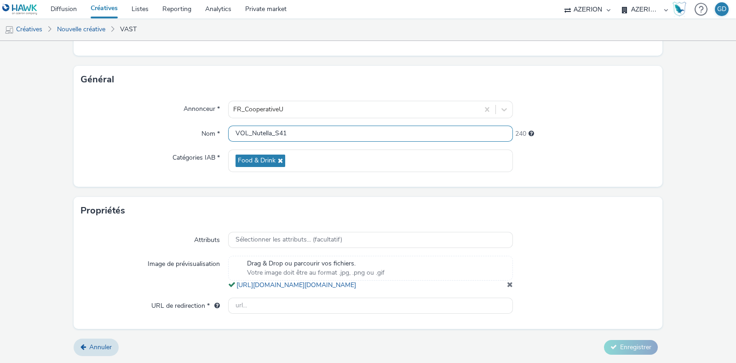
type input "VOL_Nutella_S41"
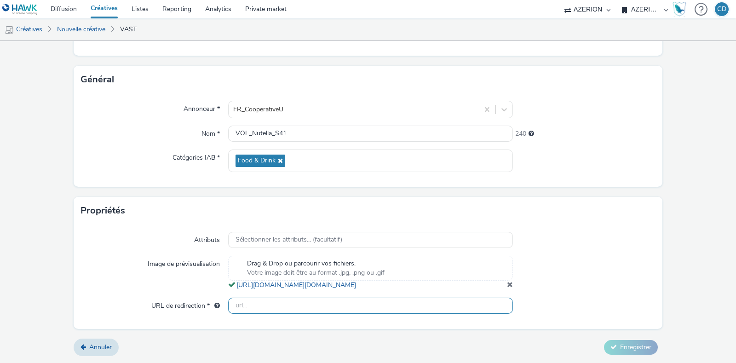
click at [354, 313] on input "text" at bounding box center [370, 306] width 285 height 16
paste input "[URL][DOMAIN_NAME]"
type input "[URL][DOMAIN_NAME]"
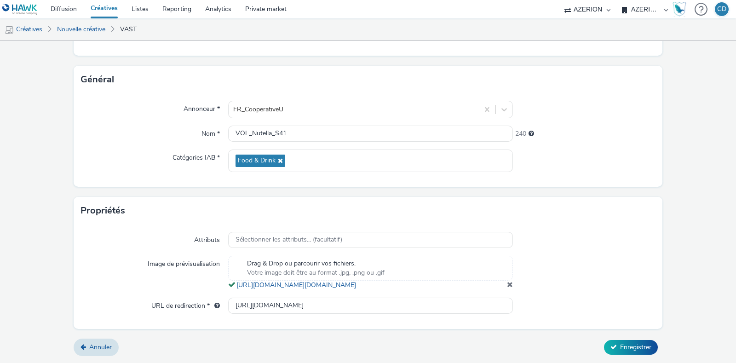
scroll to position [0, 0]
click at [614, 257] on div at bounding box center [584, 273] width 143 height 34
click at [621, 342] on button "Enregistrer" at bounding box center [631, 347] width 54 height 15
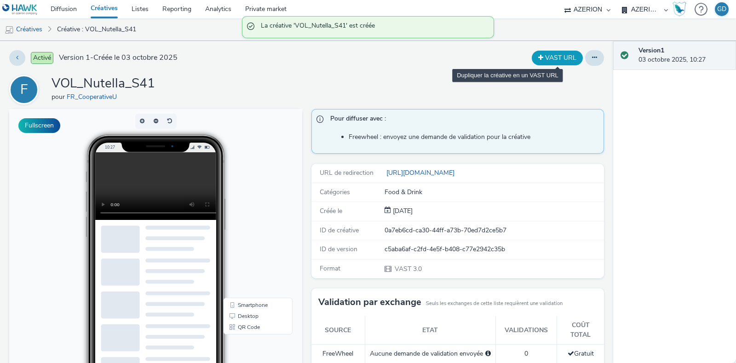
click at [558, 57] on button "VAST URL" at bounding box center [557, 58] width 51 height 15
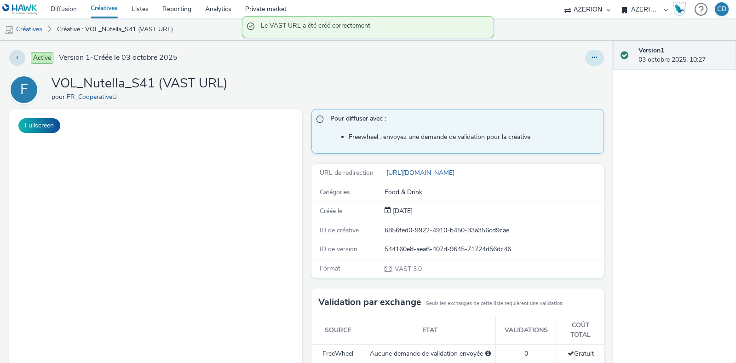
click at [585, 57] on button at bounding box center [594, 58] width 19 height 16
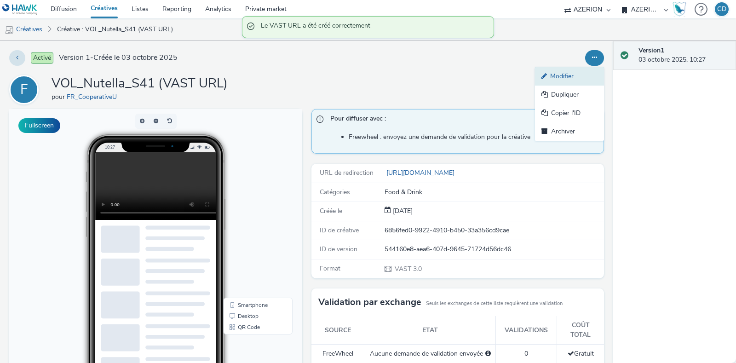
click at [570, 74] on link "Modifier" at bounding box center [569, 76] width 69 height 18
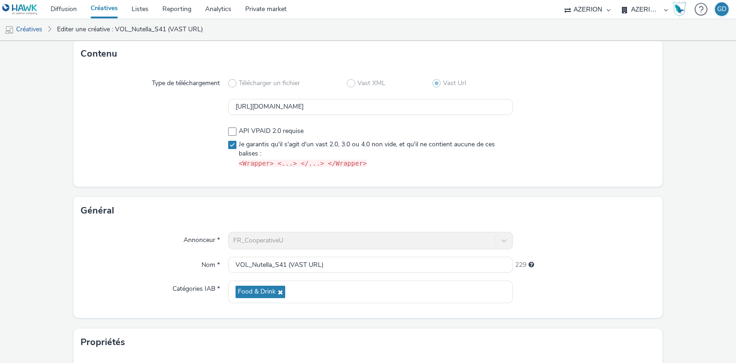
scroll to position [173, 0]
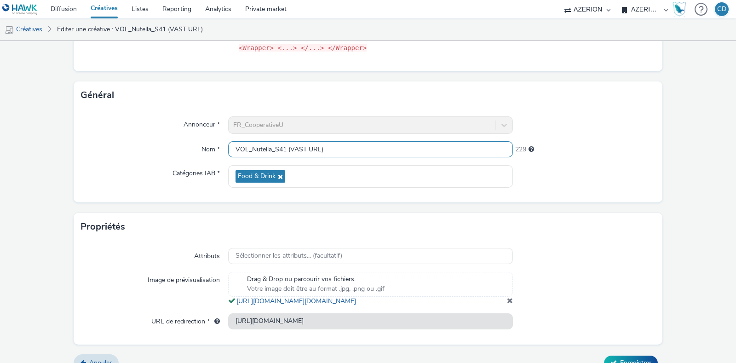
click at [287, 147] on input "VOL_Nutella_S41 (VAST URL)" at bounding box center [370, 149] width 285 height 16
click at [333, 149] on input "VOL_Nutella_S41VAST URL)" at bounding box center [370, 149] width 285 height 16
click at [284, 152] on input "VOL_Nutella_S41VAST URL" at bounding box center [370, 149] width 285 height 16
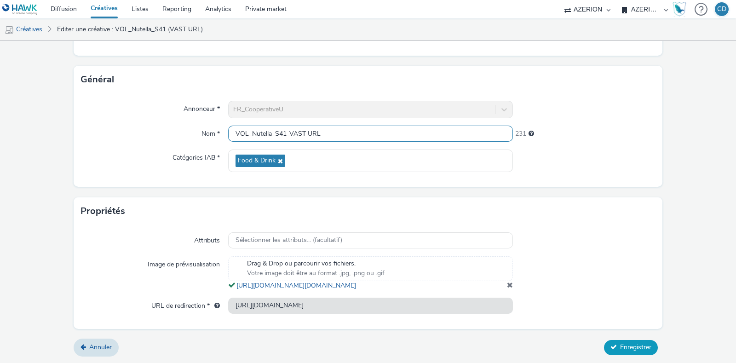
type input "VOL_Nutella_S41_VAST URL"
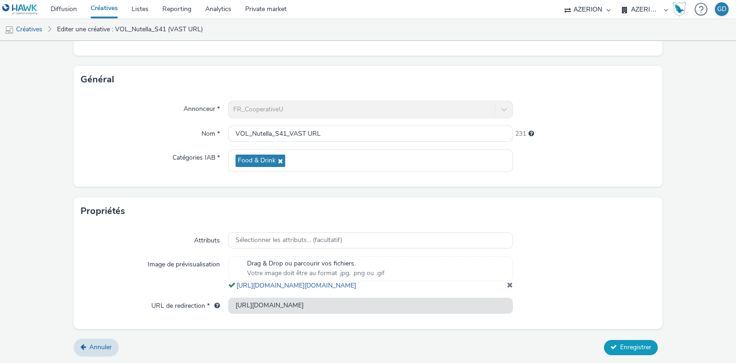
click at [611, 347] on icon at bounding box center [614, 347] width 6 height 6
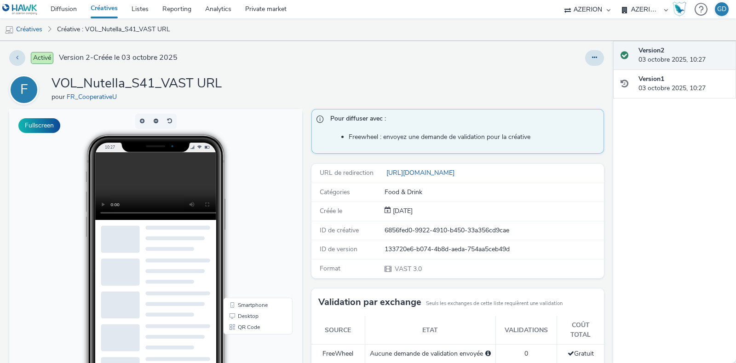
click at [116, 10] on link "Créatives" at bounding box center [104, 9] width 41 height 18
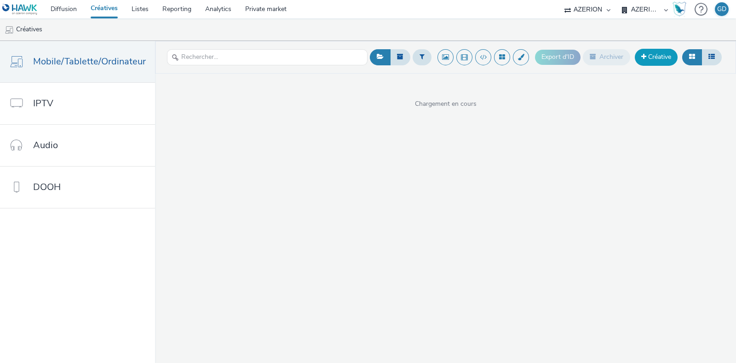
click at [662, 57] on link "Créative" at bounding box center [656, 57] width 43 height 17
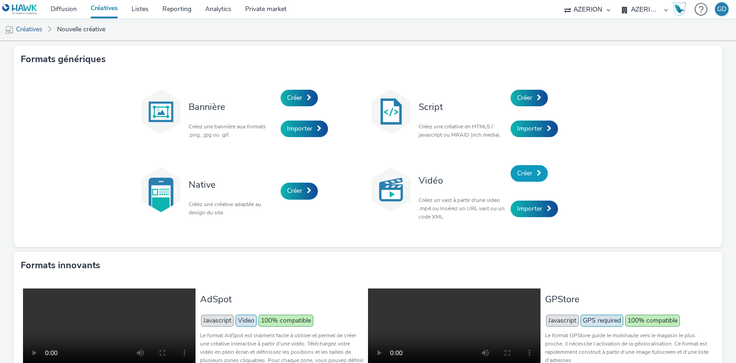
click at [531, 175] on link "Créer" at bounding box center [529, 173] width 37 height 17
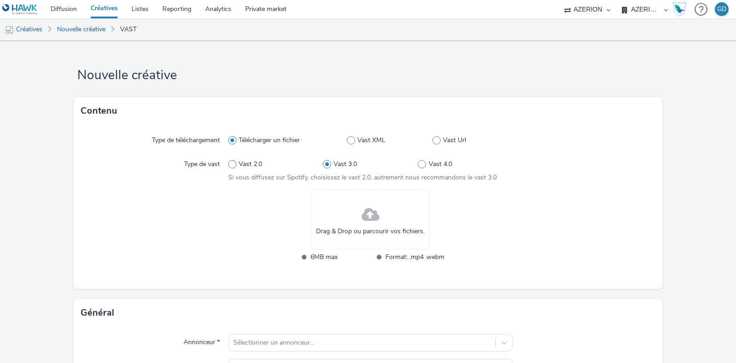
click at [105, 5] on link "Créatives" at bounding box center [104, 9] width 41 height 18
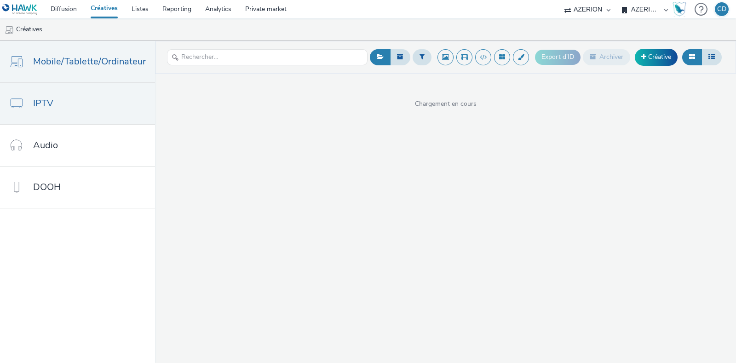
click at [49, 103] on span "IPTV" at bounding box center [43, 103] width 20 height 13
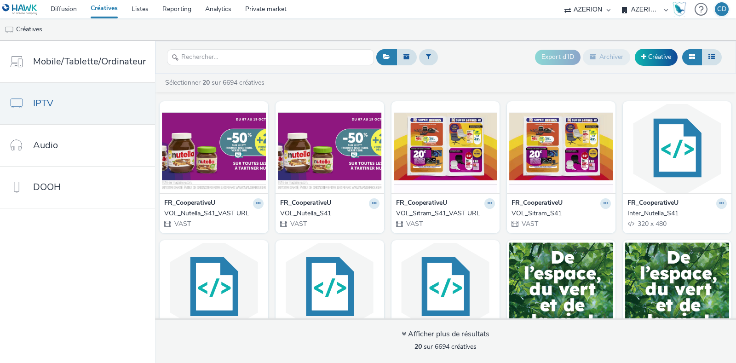
click at [45, 221] on nav "Mobile/Tablette/Ordinateur IPTV Audio DOOH" at bounding box center [77, 202] width 155 height 322
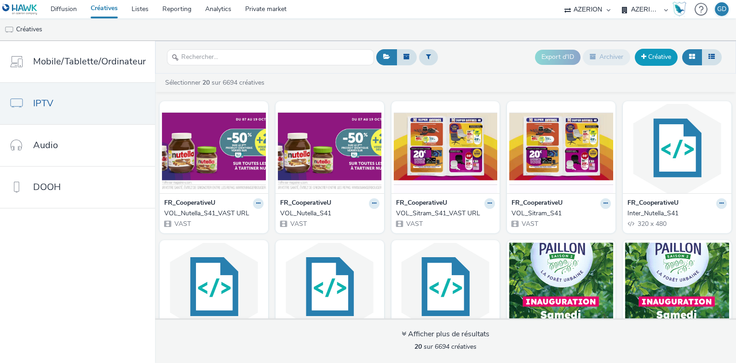
click at [656, 63] on link "Créative" at bounding box center [656, 57] width 43 height 17
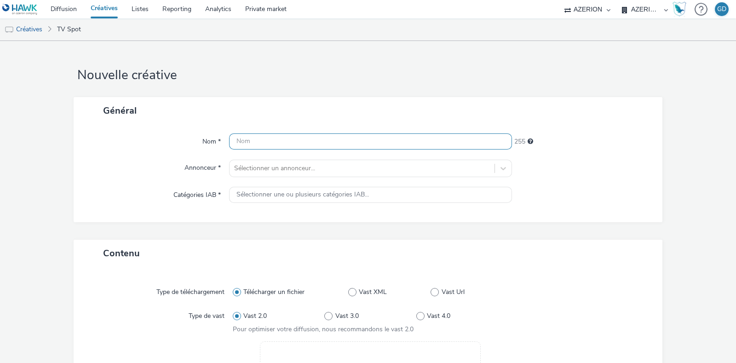
click at [265, 139] on input "text" at bounding box center [370, 141] width 283 height 16
type input "CTV_"
click at [106, 16] on link "Créatives" at bounding box center [104, 9] width 41 height 18
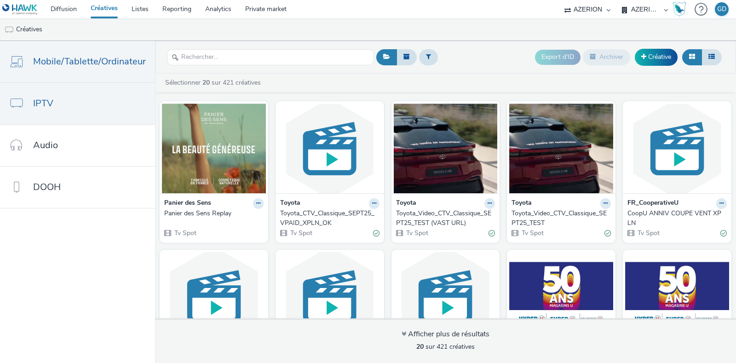
click at [108, 75] on link "Mobile/Tablette/Ordinateur" at bounding box center [77, 61] width 155 height 41
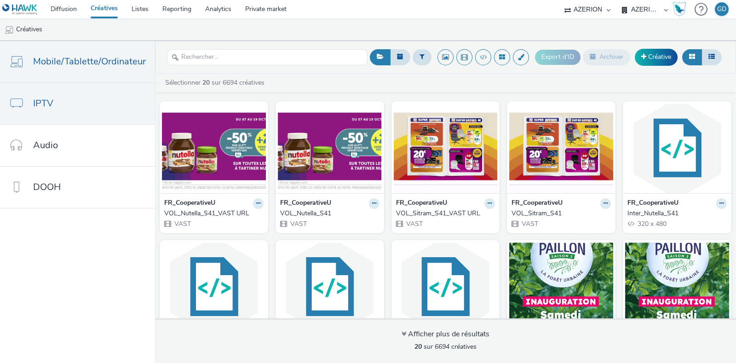
click at [83, 111] on link "IPTV" at bounding box center [77, 103] width 155 height 41
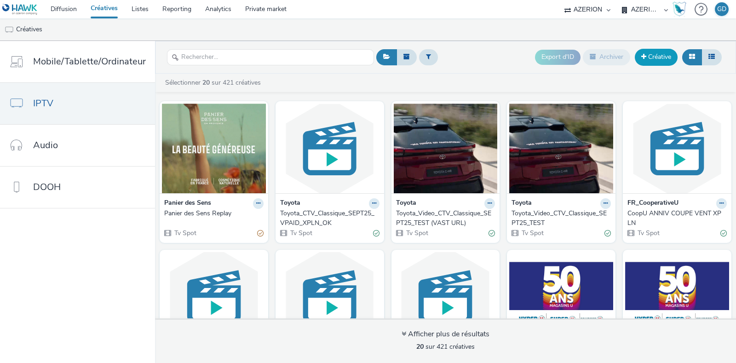
click at [659, 53] on link "Créative" at bounding box center [656, 57] width 43 height 17
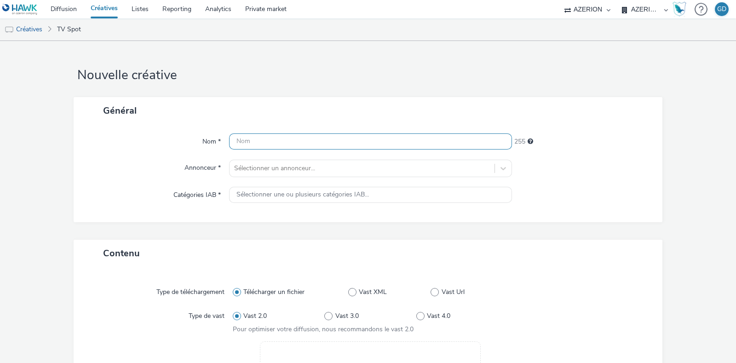
click at [280, 141] on input "text" at bounding box center [370, 141] width 283 height 16
type input "CTV_SU_"
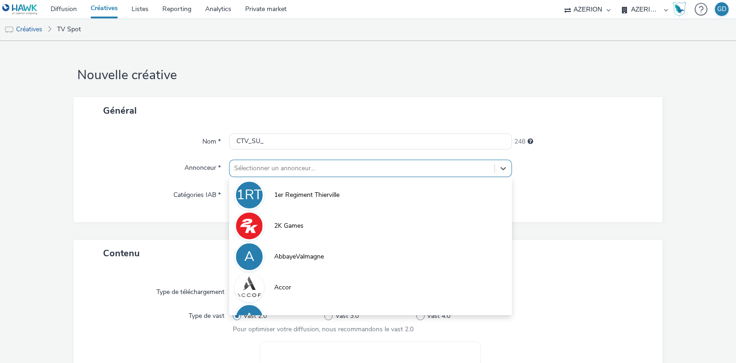
click at [283, 163] on div at bounding box center [362, 168] width 256 height 11
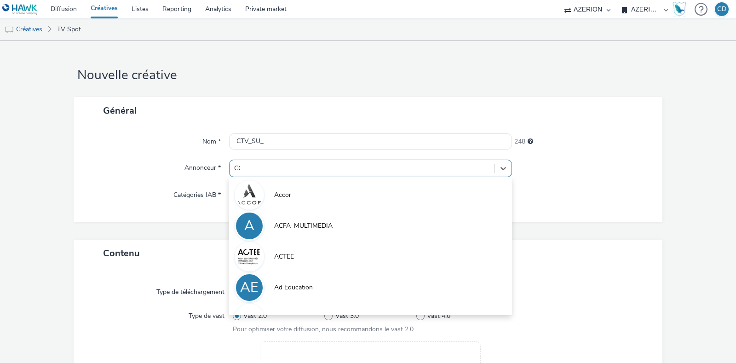
type input "COO"
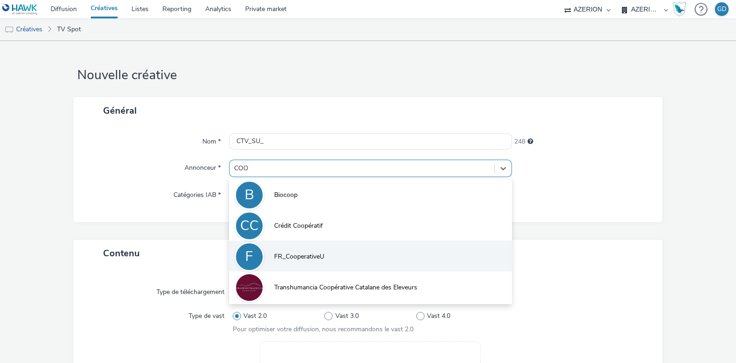
click at [291, 266] on li "F FR_CooperativeU" at bounding box center [370, 256] width 283 height 31
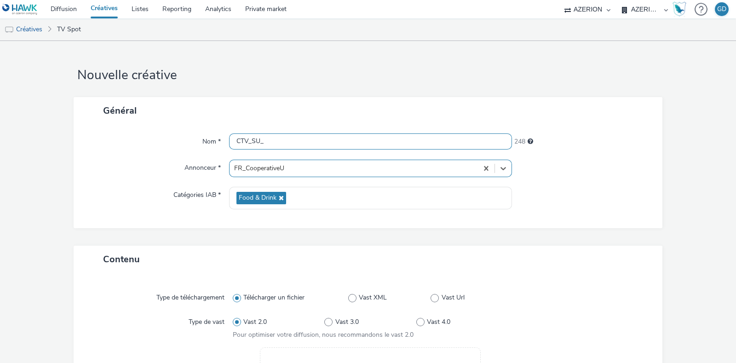
click at [288, 146] on input "CTV_SU_" at bounding box center [370, 141] width 283 height 16
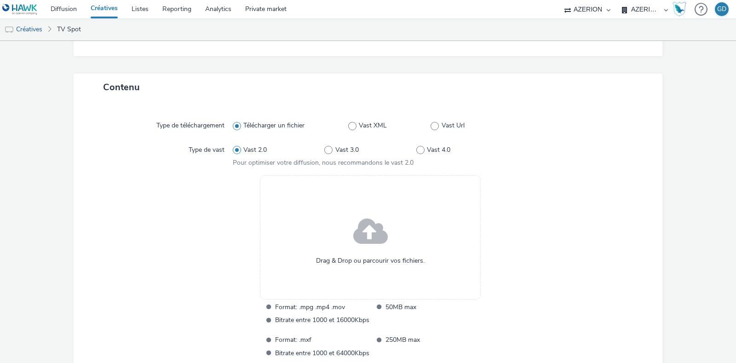
scroll to position [173, 0]
click at [353, 231] on span at bounding box center [370, 231] width 35 height 47
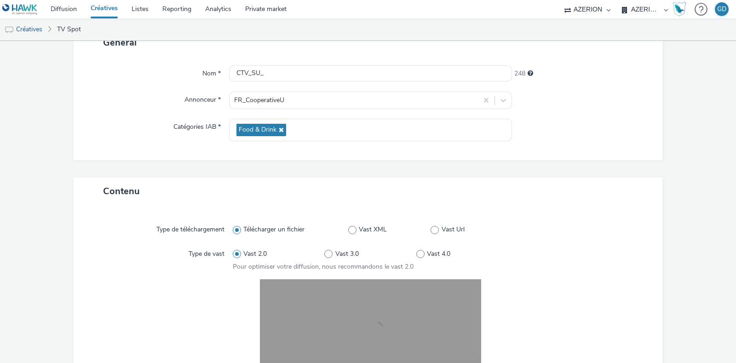
scroll to position [0, 0]
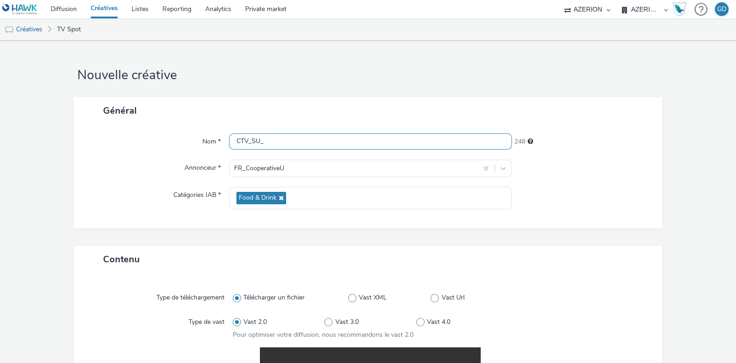
click at [299, 143] on input "CTV_SU_" at bounding box center [370, 141] width 283 height 16
type input "CTV_SU_Sitram"
click at [604, 160] on div at bounding box center [583, 168] width 142 height 17
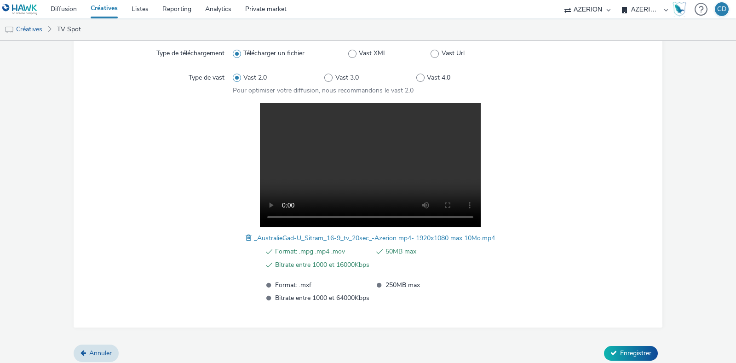
scroll to position [248, 0]
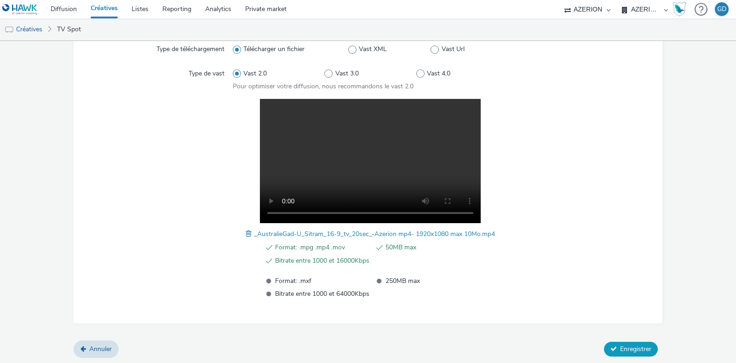
click at [620, 347] on span "Enregistrer" at bounding box center [635, 349] width 31 height 9
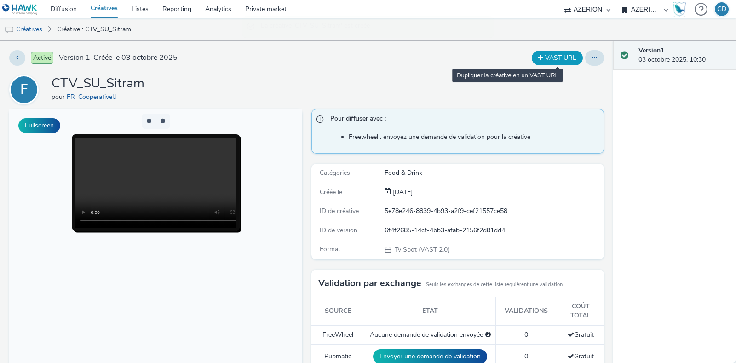
click at [552, 61] on button "VAST URL" at bounding box center [557, 58] width 51 height 15
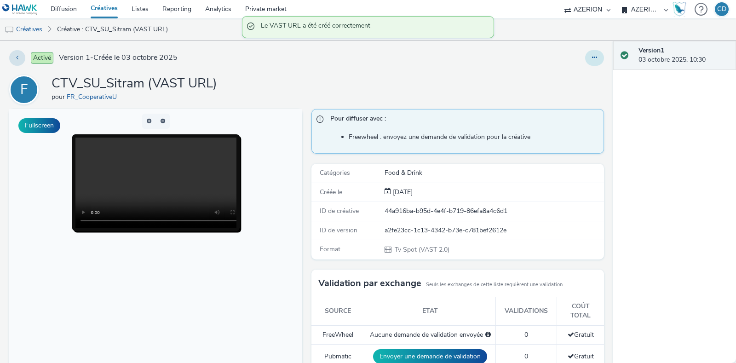
click at [587, 64] on button at bounding box center [594, 58] width 19 height 16
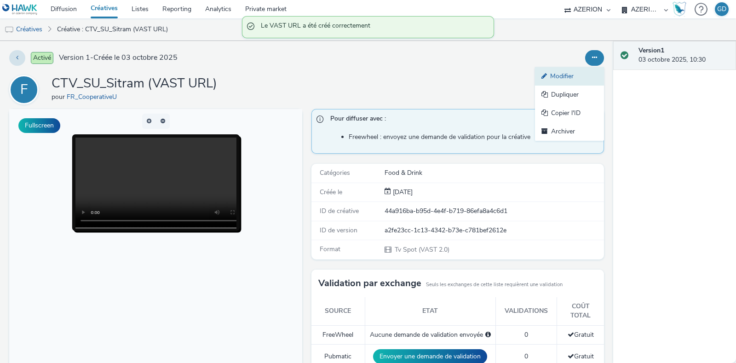
click at [580, 72] on link "Modifier" at bounding box center [569, 76] width 69 height 18
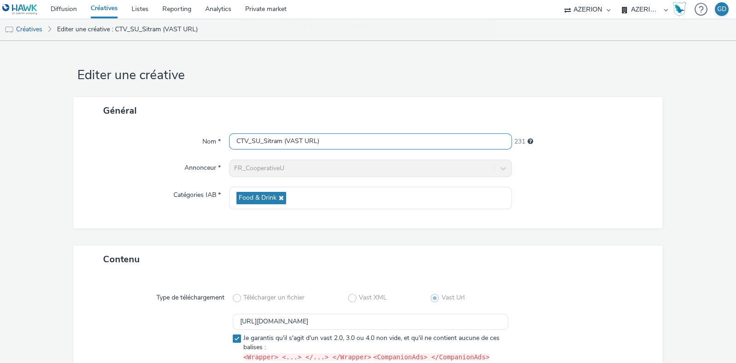
click at [283, 142] on input "CTV_SU_Sitram (VAST URL)" at bounding box center [370, 141] width 283 height 16
click at [341, 144] on input "CTV_SU_Sitram_VAST URL)" at bounding box center [370, 141] width 283 height 16
type input "CTV_SU_Sitram_VAST URL"
click at [617, 208] on div at bounding box center [583, 198] width 142 height 23
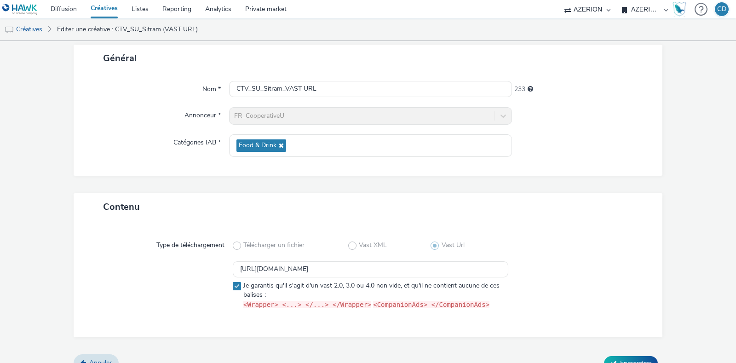
scroll to position [67, 0]
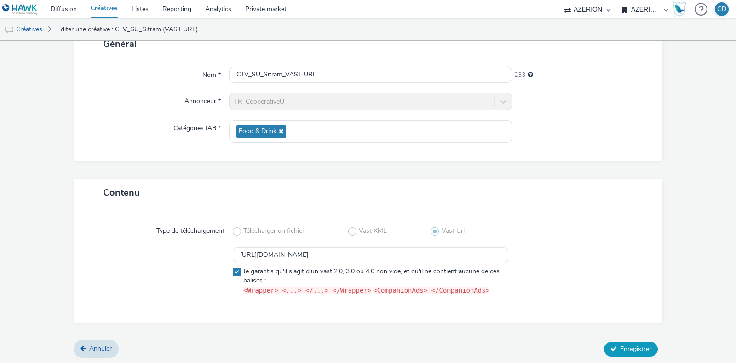
click at [622, 342] on button "Enregistrer" at bounding box center [631, 349] width 54 height 15
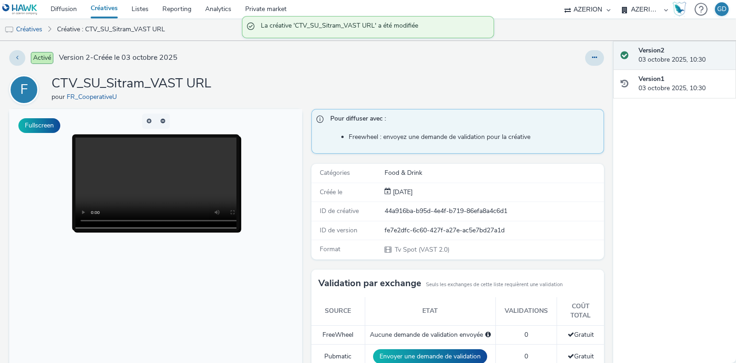
click at [106, 7] on link "Créatives" at bounding box center [104, 9] width 41 height 18
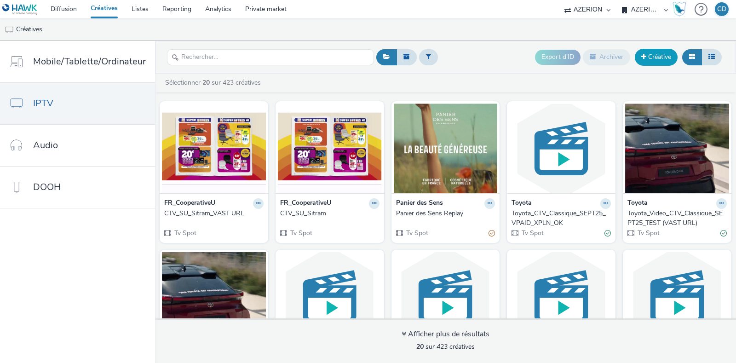
click at [665, 54] on link "Créative" at bounding box center [656, 57] width 43 height 17
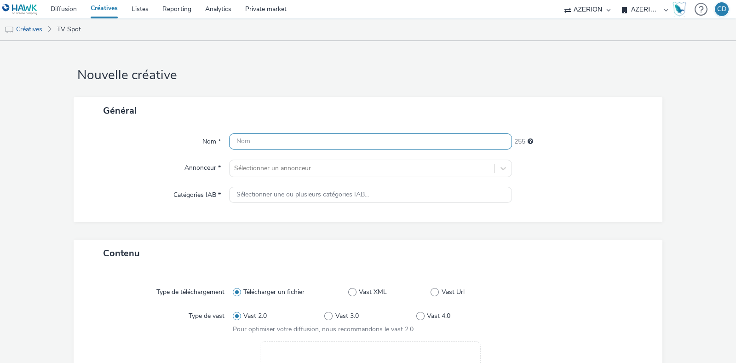
click at [243, 149] on input "text" at bounding box center [370, 141] width 283 height 16
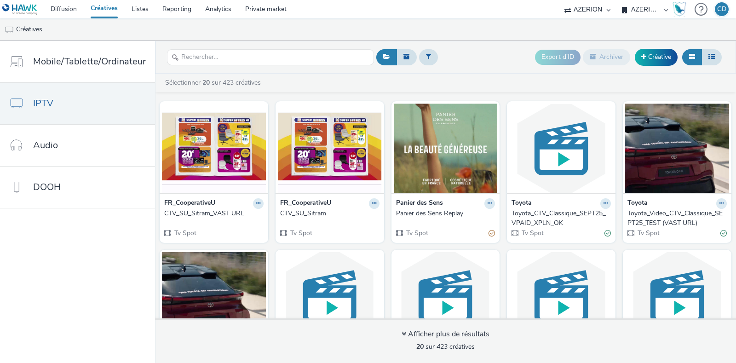
click at [322, 216] on div "CTV_SU_Sitram" at bounding box center [328, 213] width 96 height 9
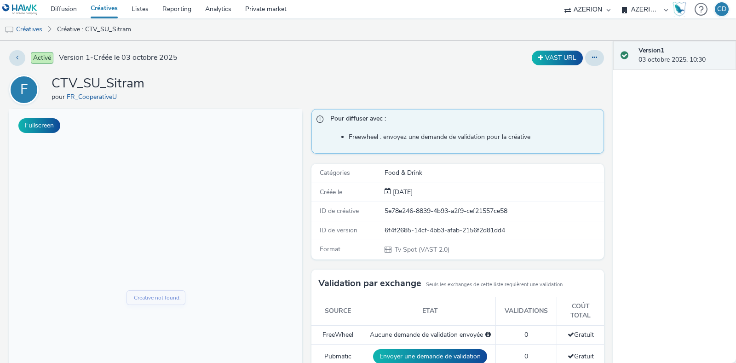
click at [115, 76] on h1 "CTV_SU_Sitram" at bounding box center [98, 83] width 93 height 17
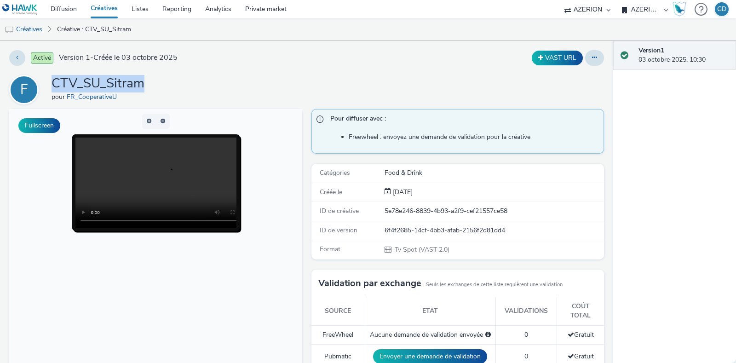
click at [115, 76] on h1 "CTV_SU_Sitram" at bounding box center [98, 83] width 93 height 17
copy h1 "CTV_SU_Sitram"
click at [21, 21] on link "Créatives" at bounding box center [23, 29] width 47 height 22
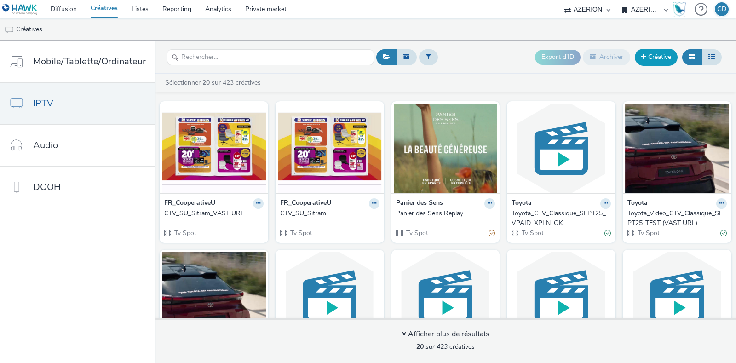
click at [656, 63] on link "Créative" at bounding box center [656, 57] width 43 height 17
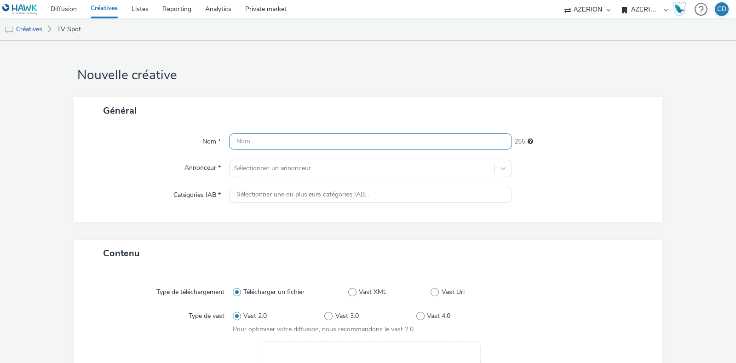
click at [313, 140] on input "text" at bounding box center [370, 141] width 283 height 16
paste input "CTV_SU_Sitram"
drag, startPoint x: 264, startPoint y: 142, endPoint x: 349, endPoint y: 151, distance: 85.7
click at [349, 151] on div "Nom * CTV_SU_Sitram 242 Annonceur * Sélectionner un annonceur... Catégories IAB…" at bounding box center [368, 173] width 589 height 98
type input "CTV_SU_Nutella"
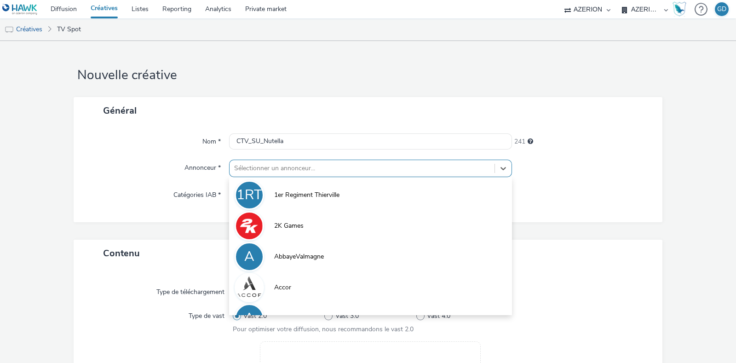
click at [332, 173] on div at bounding box center [362, 168] width 256 height 11
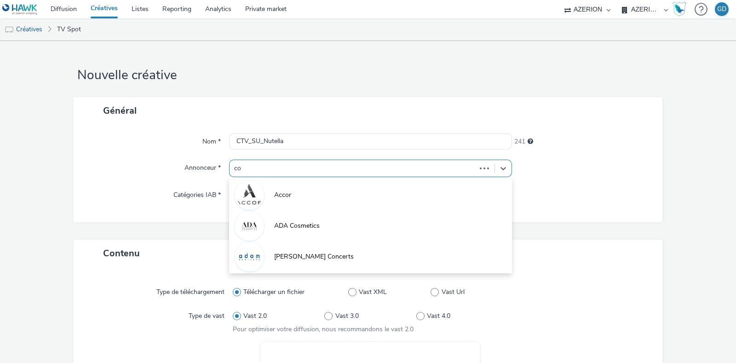
type input "coo"
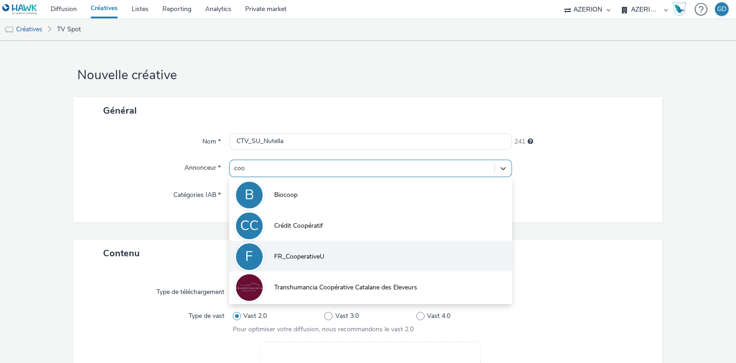
click at [319, 254] on span "FR_CooperativeU" at bounding box center [299, 256] width 50 height 9
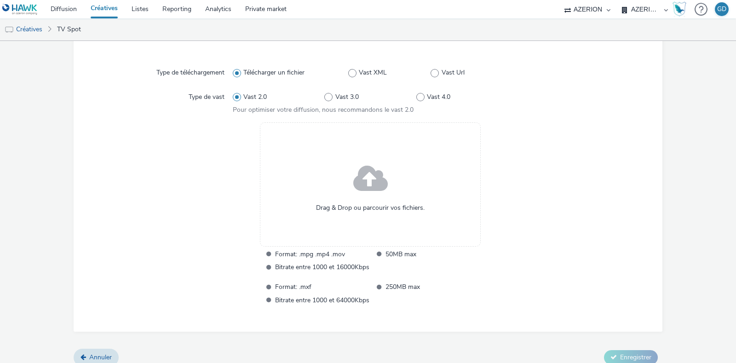
scroll to position [230, 0]
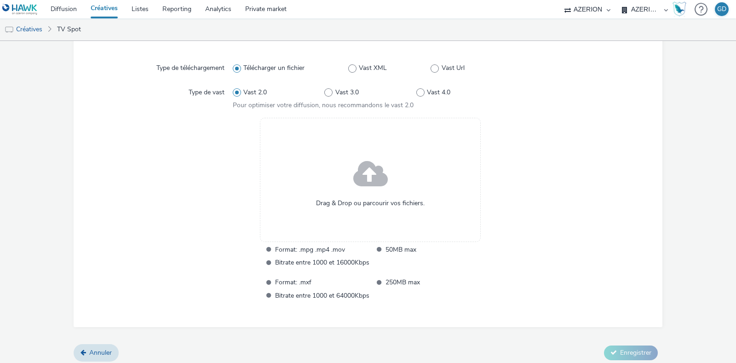
click at [357, 201] on span "Drag & Drop ou parcourir vos fichiers." at bounding box center [370, 203] width 109 height 9
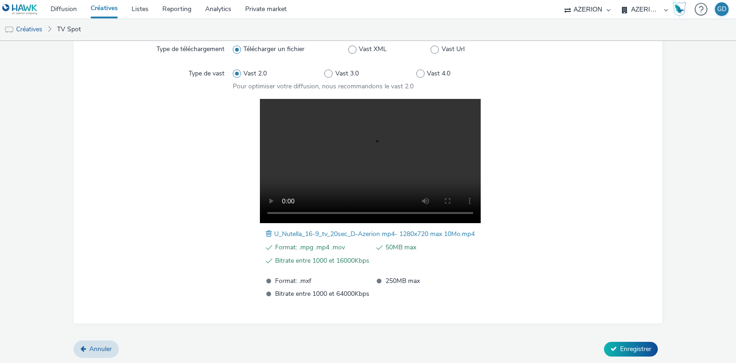
scroll to position [248, 0]
click at [621, 345] on span "Enregistrer" at bounding box center [635, 349] width 31 height 9
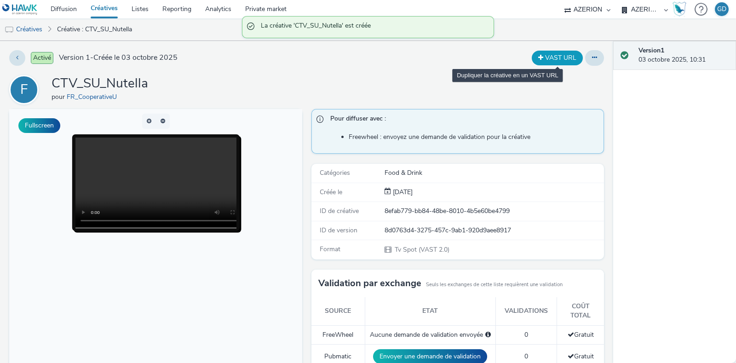
click at [553, 55] on button "VAST URL" at bounding box center [557, 58] width 51 height 15
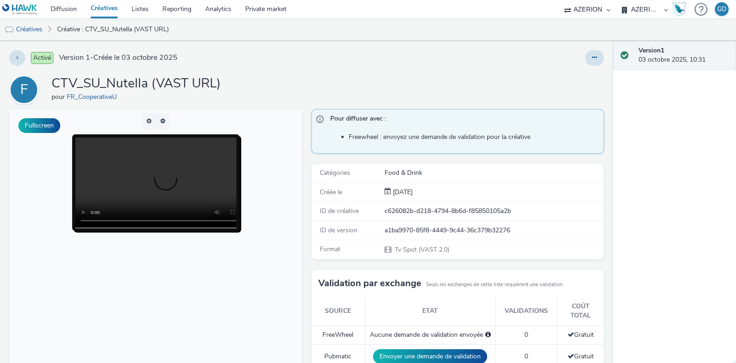
click at [585, 53] on div at bounding box center [594, 58] width 19 height 16
click at [585, 53] on button at bounding box center [594, 58] width 19 height 16
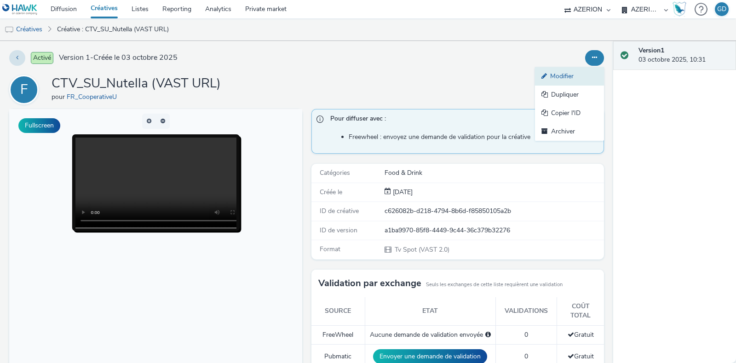
click at [570, 75] on link "Modifier" at bounding box center [569, 76] width 69 height 18
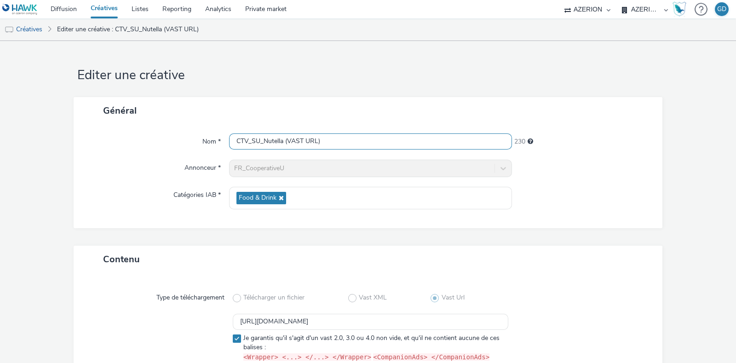
click at [282, 141] on input "CTV_SU_Nutella (VAST URL)" at bounding box center [370, 141] width 283 height 16
click at [339, 140] on input "CTV_SU_Nutella_VAST URL)" at bounding box center [370, 141] width 283 height 16
type input "CTV_SU_Nutella_VAST URL"
click at [646, 153] on div "Nom * CTV_SU_Nutella_VAST URL 232 Annonceur * FR_CooperativeU Catégories IAB * …" at bounding box center [368, 176] width 589 height 104
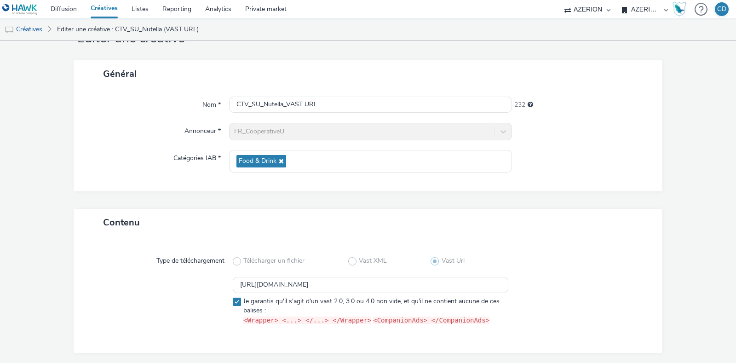
scroll to position [67, 0]
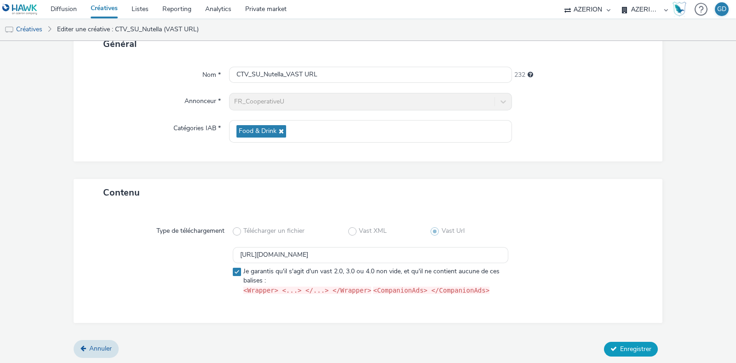
click at [620, 345] on span "Enregistrer" at bounding box center [635, 349] width 31 height 9
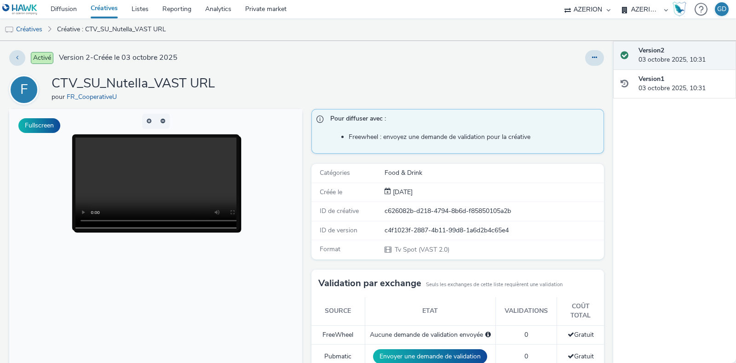
click at [105, 7] on link "Créatives" at bounding box center [104, 9] width 41 height 18
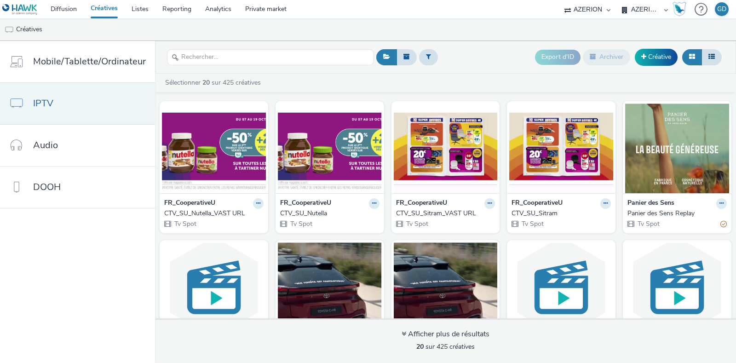
click at [62, 111] on link "IPTV" at bounding box center [77, 103] width 155 height 41
click at [650, 58] on link "Créative" at bounding box center [656, 57] width 43 height 17
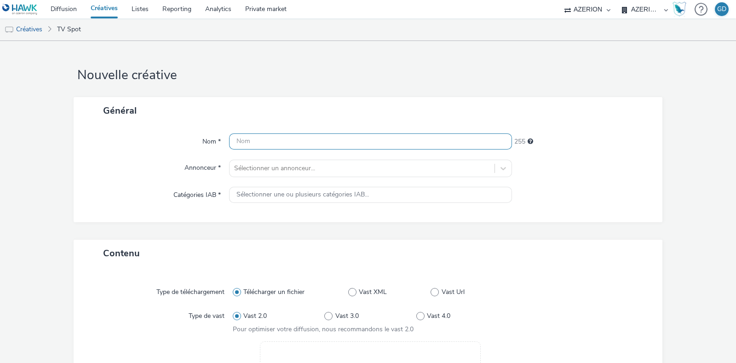
click at [279, 141] on input "text" at bounding box center [370, 141] width 283 height 16
type input "CTV_SU_Sitram_QRCode"
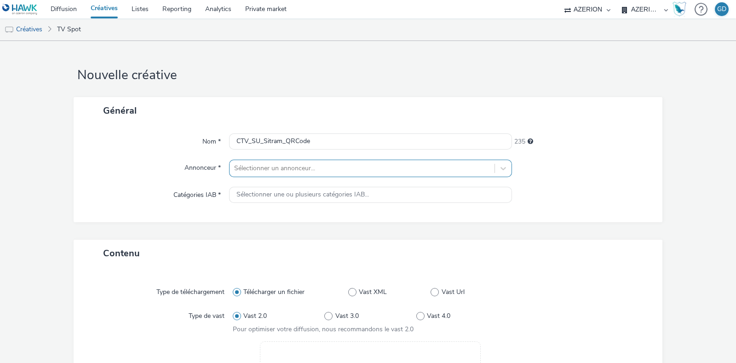
click at [277, 165] on div at bounding box center [362, 168] width 256 height 11
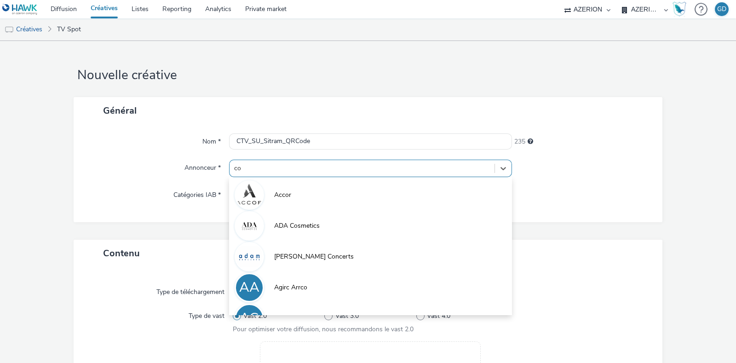
type input "coo"
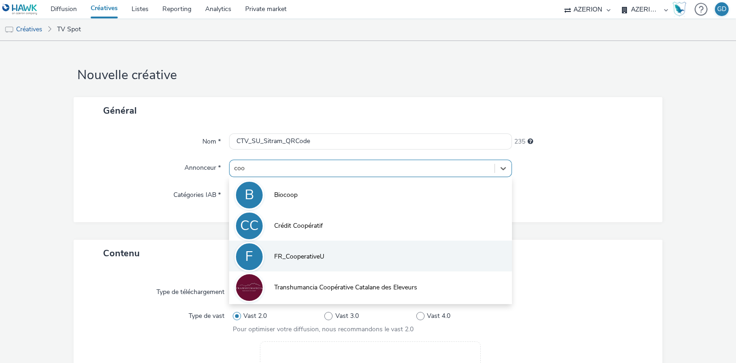
click at [327, 259] on li "F FR_CooperativeU" at bounding box center [370, 256] width 283 height 31
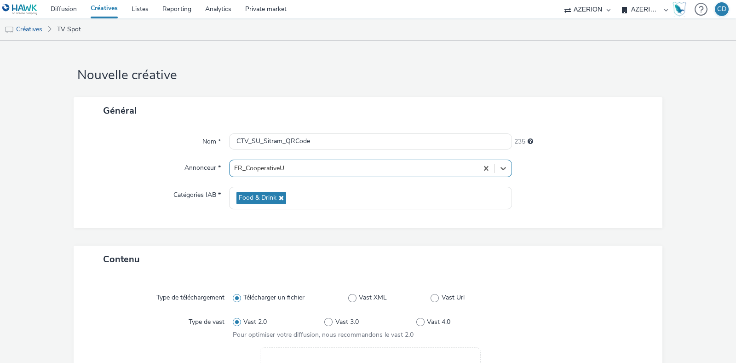
scroll to position [230, 0]
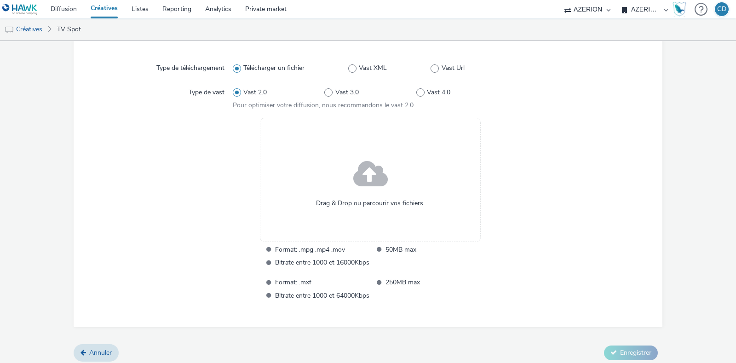
click at [355, 196] on span at bounding box center [370, 174] width 35 height 47
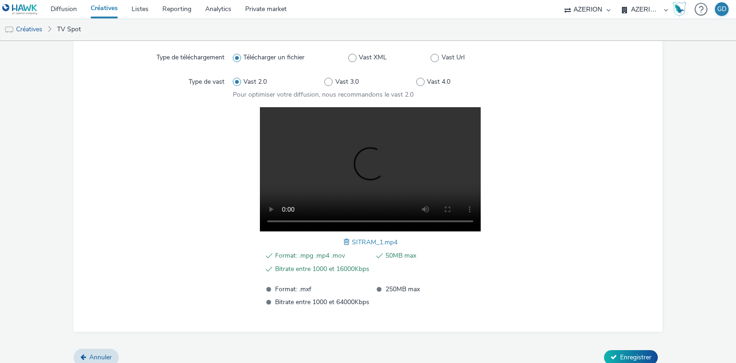
scroll to position [248, 0]
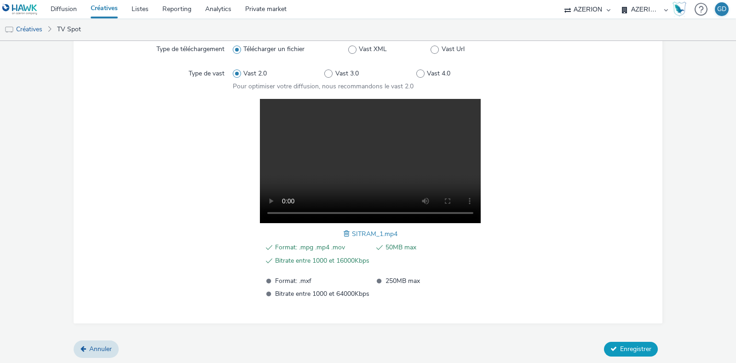
click at [630, 346] on span "Enregistrer" at bounding box center [635, 349] width 31 height 9
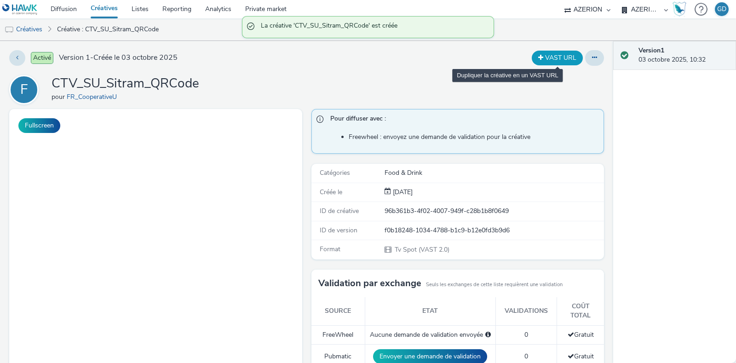
click at [554, 58] on button "VAST URL" at bounding box center [557, 58] width 51 height 15
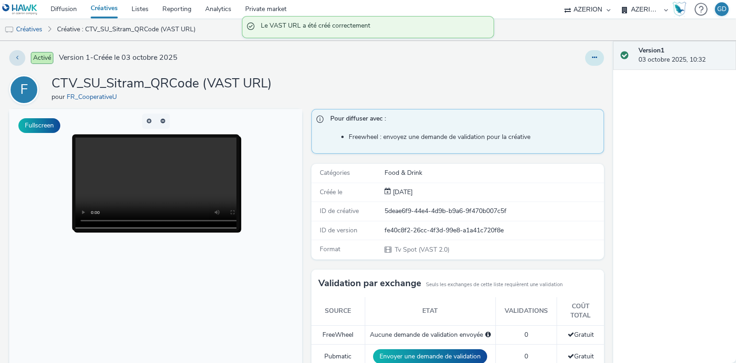
click at [588, 61] on button at bounding box center [594, 58] width 19 height 16
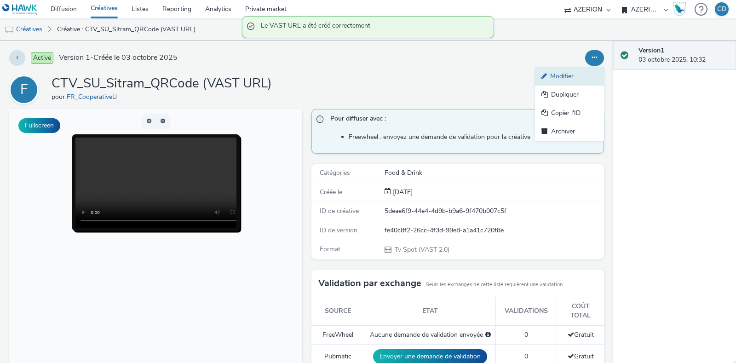
click at [583, 75] on link "Modifier" at bounding box center [569, 76] width 69 height 18
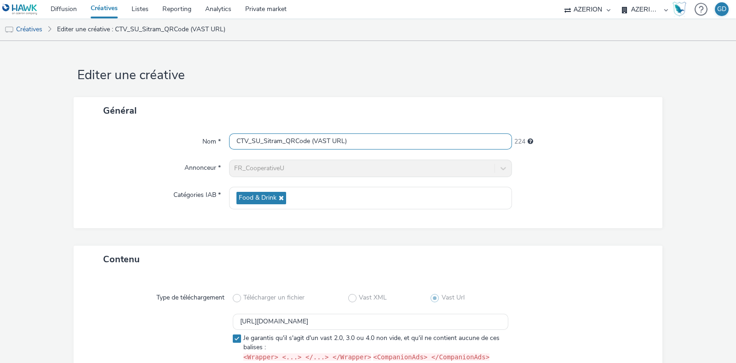
click at [311, 141] on input "CTV_SU_Sitram_QRCode (VAST URL)" at bounding box center [370, 141] width 283 height 16
click at [342, 137] on input "CTV_SU_Sitram_QRCode_VAST URL)" at bounding box center [370, 141] width 283 height 16
type input "CTV_SU_Sitram_QRCode_VAST URL"
click at [640, 192] on div at bounding box center [583, 198] width 142 height 23
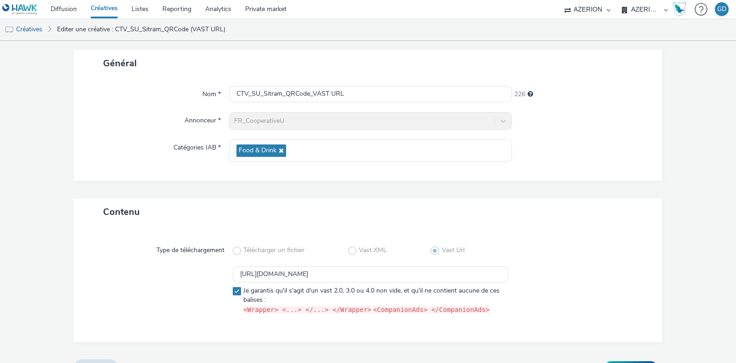
scroll to position [67, 0]
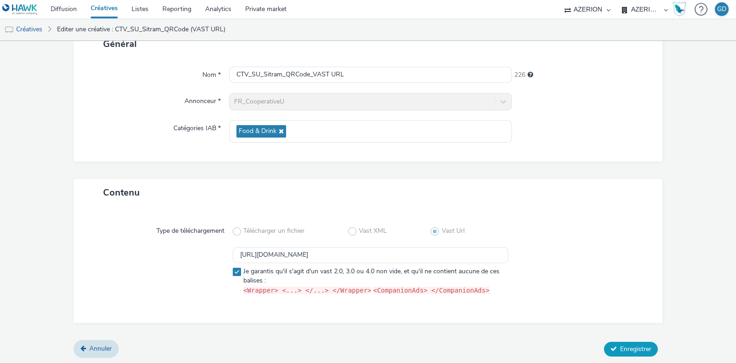
click at [620, 347] on span "Enregistrer" at bounding box center [635, 349] width 31 height 9
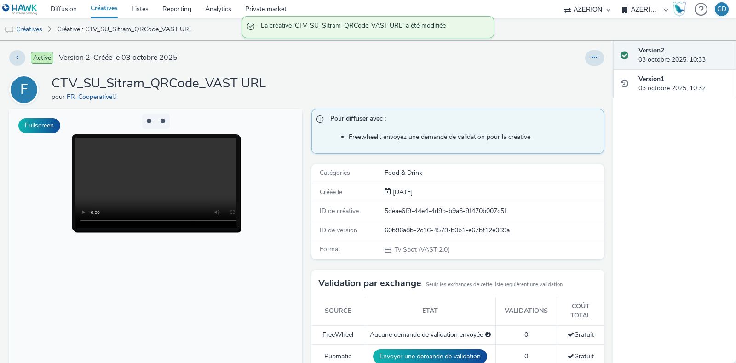
click at [109, 5] on link "Créatives" at bounding box center [104, 9] width 41 height 18
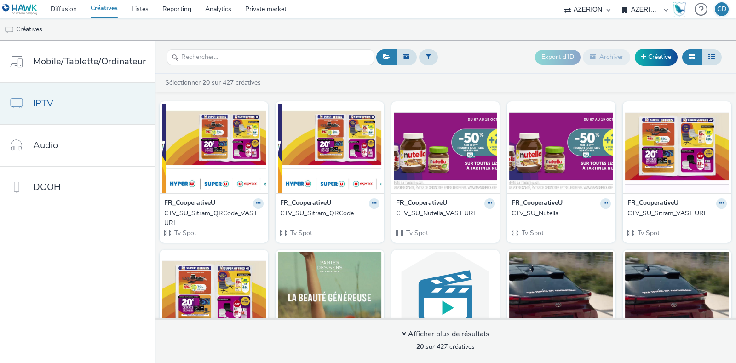
click at [92, 100] on link "IPTV" at bounding box center [77, 103] width 155 height 41
click at [661, 58] on link "Créative" at bounding box center [656, 57] width 43 height 17
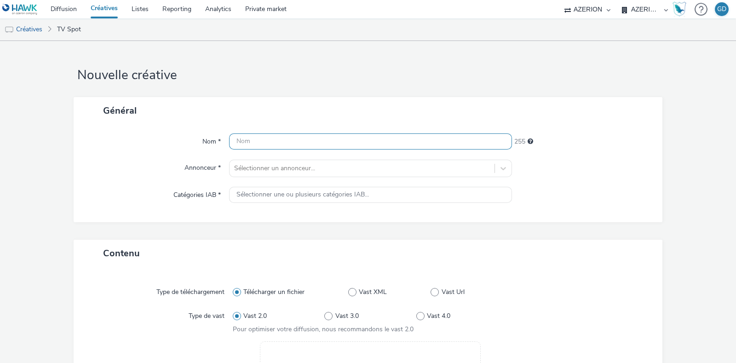
click at [364, 148] on input "text" at bounding box center [370, 141] width 283 height 16
type input "CTV_SU_Nutella_QRCode"
click at [351, 157] on div "Nom * CTV_SU_Nutella_QRCode 234 Annonceur * Sélectionner un annonceur... Catégo…" at bounding box center [368, 173] width 589 height 98
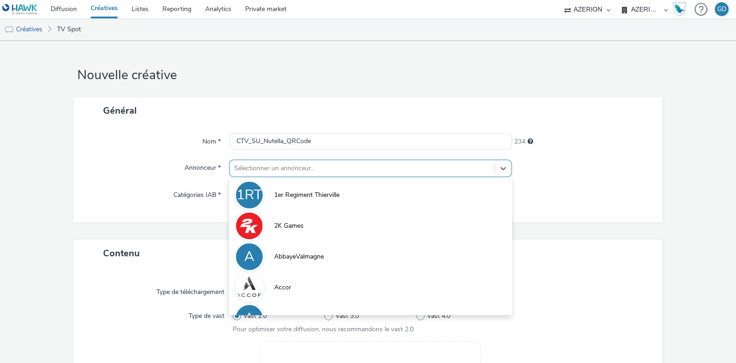
click at [350, 162] on div "Sélectionner un annonceur..." at bounding box center [362, 168] width 265 height 15
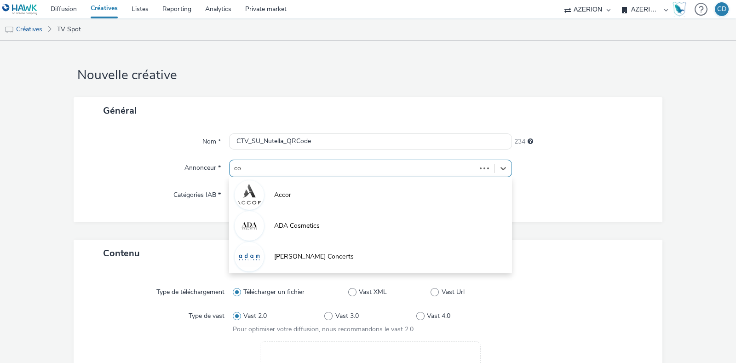
type input "coo"
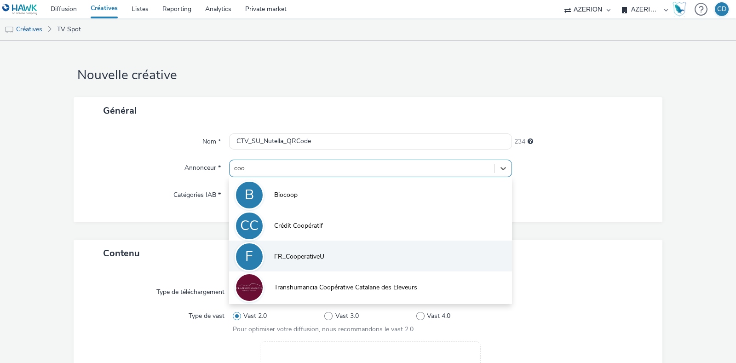
click at [326, 266] on li "F FR_CooperativeU" at bounding box center [370, 256] width 283 height 31
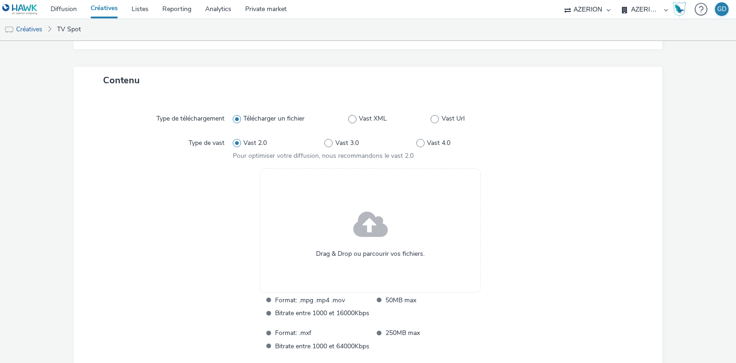
scroll to position [230, 0]
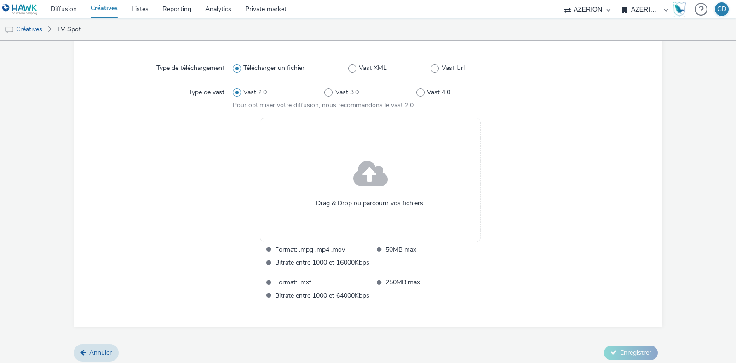
click at [353, 194] on span at bounding box center [370, 174] width 35 height 47
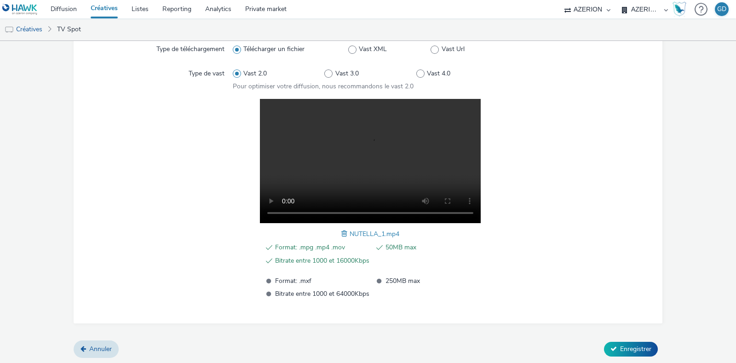
scroll to position [248, 0]
click at [610, 341] on div "Annuler Enregistrer" at bounding box center [368, 349] width 589 height 17
click at [610, 346] on button "Enregistrer" at bounding box center [631, 349] width 54 height 15
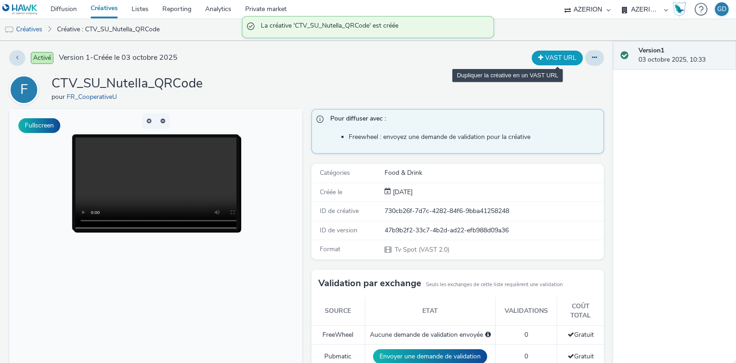
click at [549, 57] on button "VAST URL" at bounding box center [557, 58] width 51 height 15
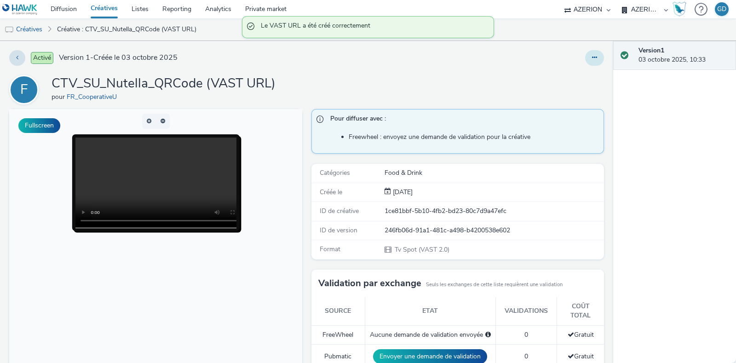
click at [586, 53] on button at bounding box center [594, 58] width 19 height 16
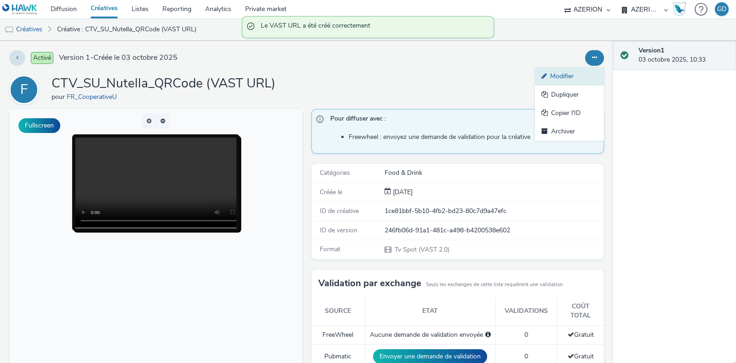
click at [572, 69] on link "Modifier" at bounding box center [569, 76] width 69 height 18
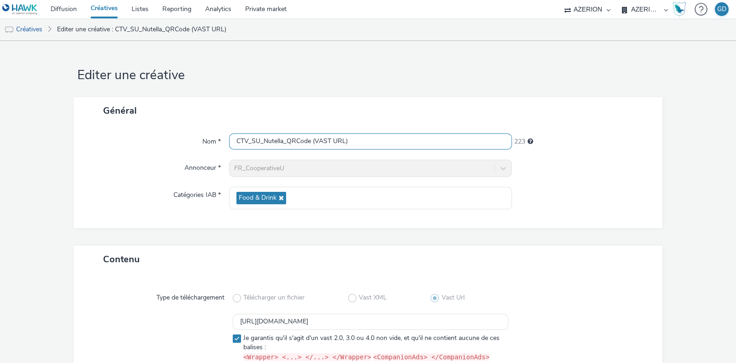
click at [313, 142] on input "CTV_SU_Nutella_QRCode (VAST URL)" at bounding box center [370, 141] width 283 height 16
click at [368, 143] on input "CTV_SU_Nutella_QRCode_VAST URL)" at bounding box center [370, 141] width 283 height 16
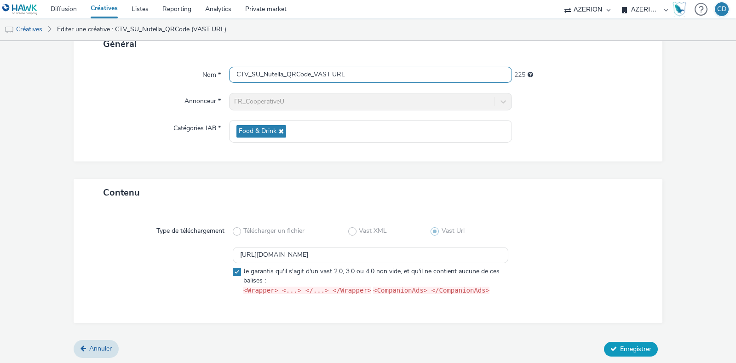
type input "CTV_SU_Nutella_QRCode_VAST URL"
click at [635, 350] on span "Enregistrer" at bounding box center [635, 349] width 31 height 9
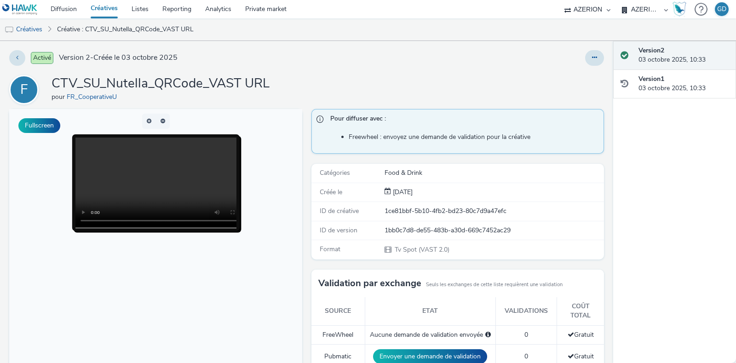
click at [65, 46] on div "Activé Version 2 - Créée le [DATE] F CTV_SU_Nutella_QRCode_VAST URL pour FR_Coo…" at bounding box center [306, 202] width 613 height 322
click at [114, 9] on link "Créatives" at bounding box center [104, 9] width 41 height 18
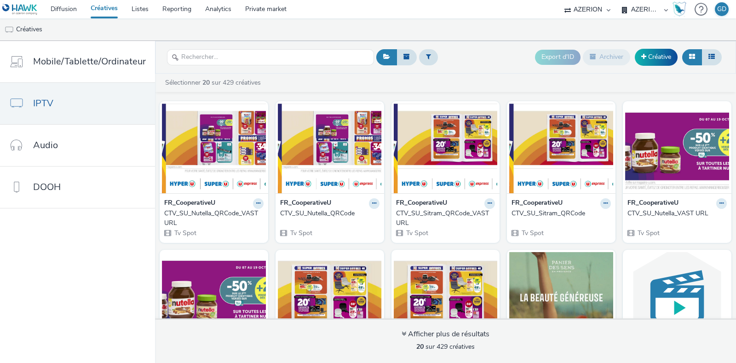
click at [35, 243] on nav "Mobile/Tablette/Ordinateur IPTV Audio DOOH" at bounding box center [77, 202] width 155 height 322
click at [63, 7] on link "Diffusion" at bounding box center [64, 9] width 40 height 18
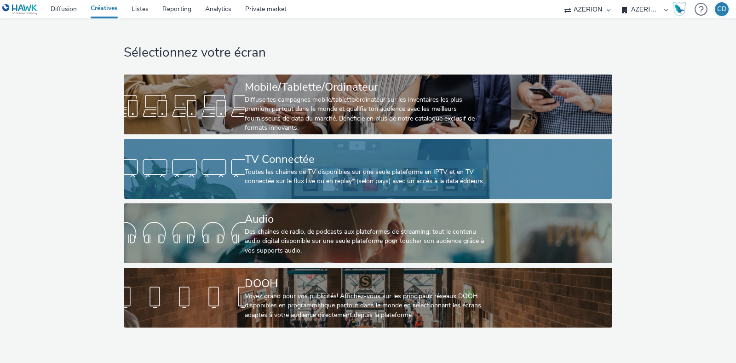
click at [299, 147] on div "TV Connectée Toutes les chaines de TV disponibles sur une seule plateforme en I…" at bounding box center [366, 169] width 243 height 60
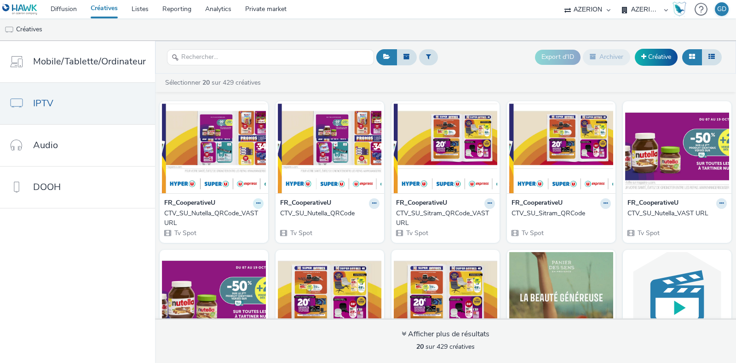
click at [256, 202] on icon at bounding box center [258, 204] width 4 height 6
click at [179, 203] on strong "FR_CooperativeU" at bounding box center [189, 203] width 51 height 11
click at [178, 213] on div "CTV_SU_Nutella_QRCode_VAST URL" at bounding box center [212, 218] width 96 height 19
click at [456, 214] on div "CTV_SU_Sitram_QRCode_VAST URL" at bounding box center [444, 218] width 96 height 19
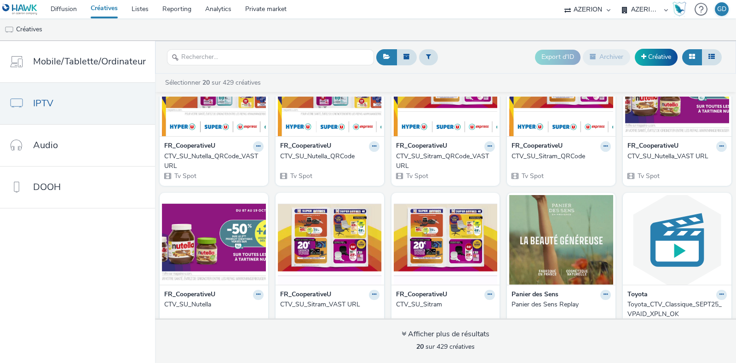
click at [674, 150] on div "FR_CooperativeU" at bounding box center [677, 146] width 99 height 11
click at [720, 146] on icon at bounding box center [722, 147] width 4 height 6
click at [697, 159] on link "Modifier" at bounding box center [692, 162] width 69 height 18
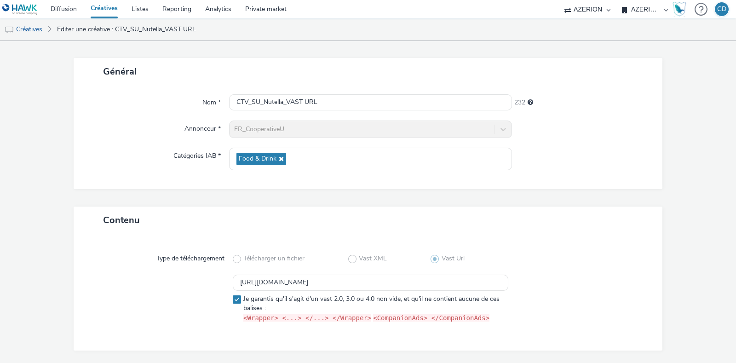
scroll to position [67, 0]
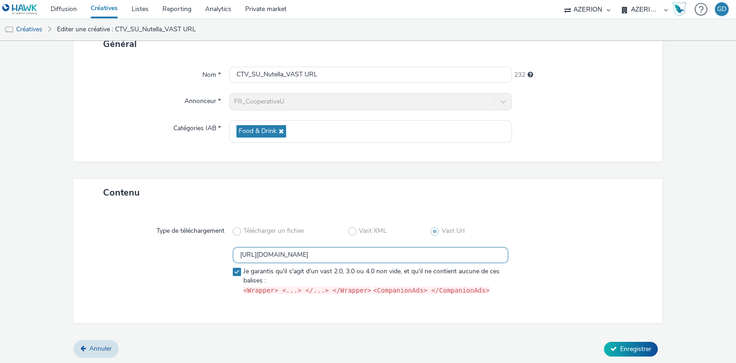
click at [388, 254] on input "[URL][DOMAIN_NAME]" at bounding box center [371, 255] width 276 height 16
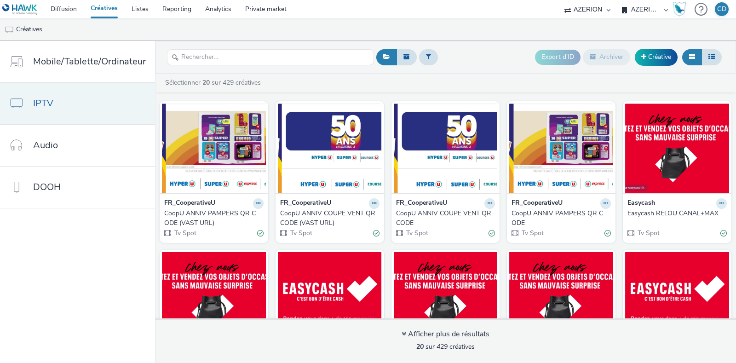
click at [54, 106] on link "IPTV" at bounding box center [77, 103] width 155 height 41
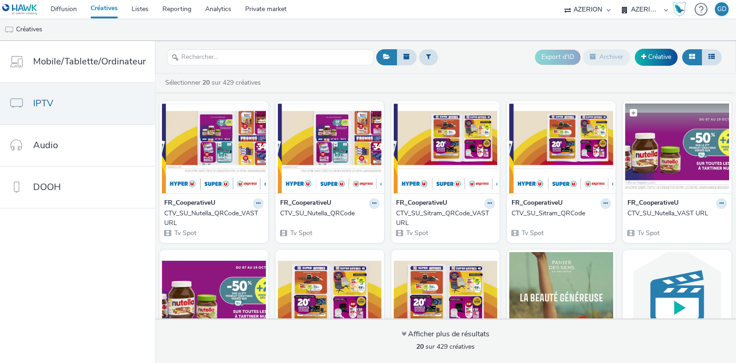
click at [658, 174] on img at bounding box center [677, 149] width 104 height 90
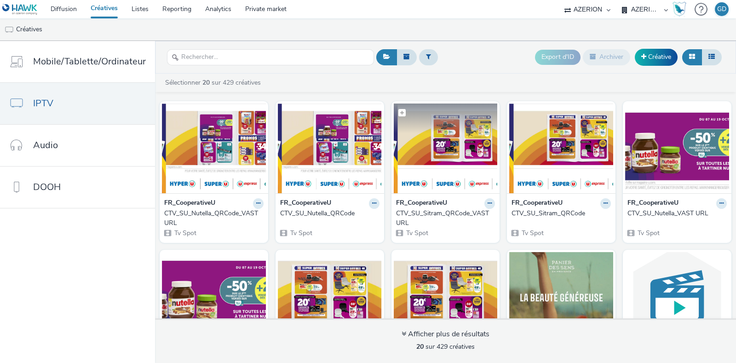
scroll to position [115, 0]
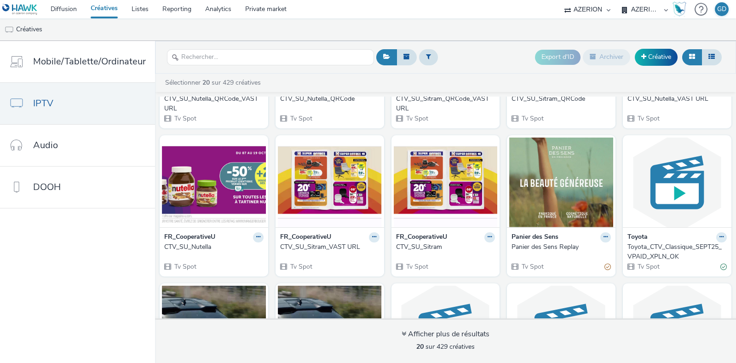
click at [341, 243] on div "CTV_SU_Sitram_VAST URL" at bounding box center [328, 247] width 96 height 9
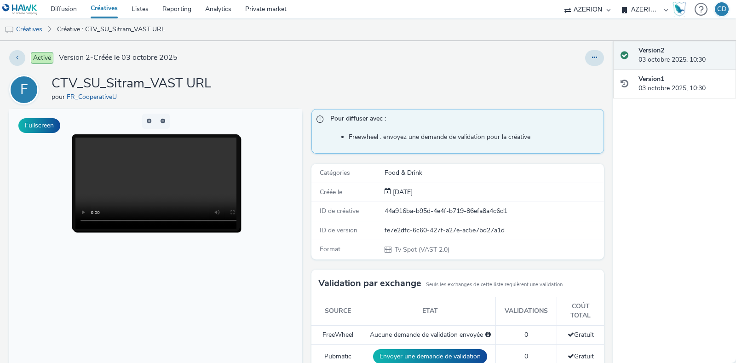
click at [107, 8] on link "Créatives" at bounding box center [104, 9] width 41 height 18
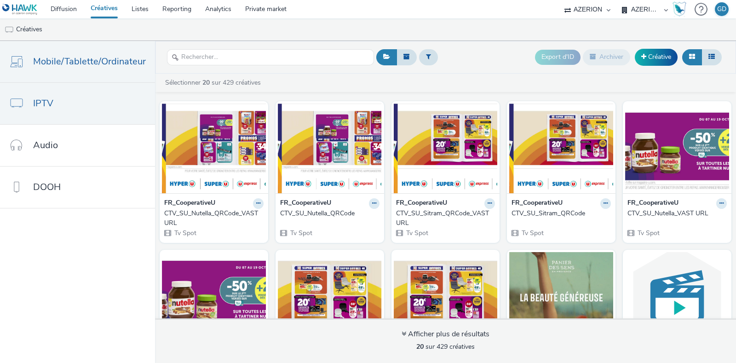
click at [68, 66] on span "Mobile/Tablette/Ordinateur" at bounding box center [89, 61] width 113 height 13
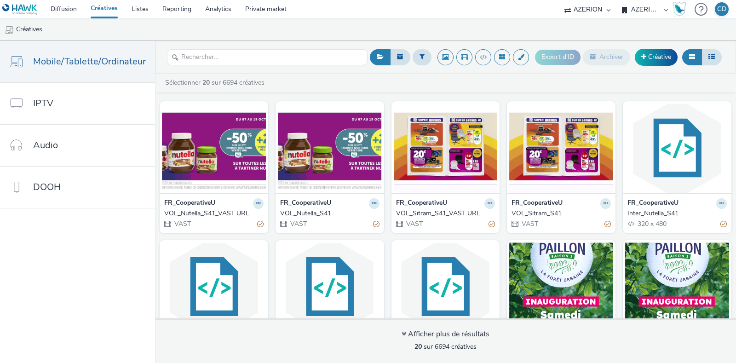
click at [216, 202] on div "FR_CooperativeU" at bounding box center [213, 203] width 99 height 11
click at [205, 209] on div "VOL_Nutella_S41_VAST URL" at bounding box center [212, 213] width 96 height 9
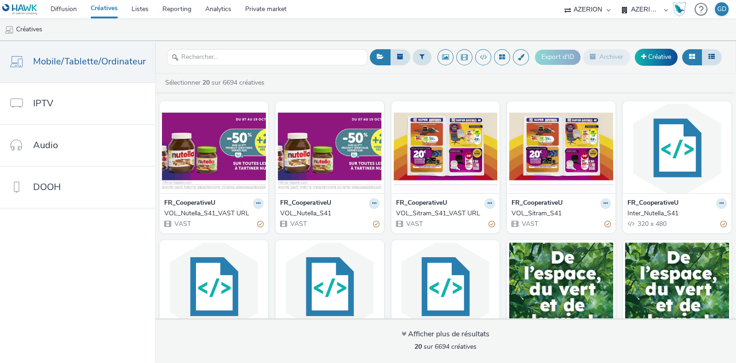
click at [435, 213] on div "VOL_Sitram_S41_VAST URL" at bounding box center [444, 213] width 96 height 9
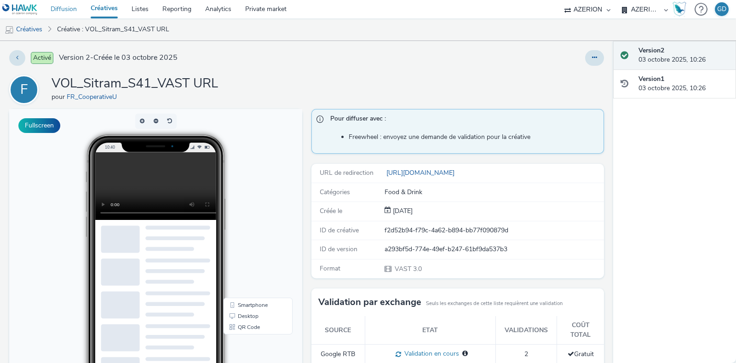
click at [78, 6] on link "Diffusion" at bounding box center [64, 9] width 40 height 18
